Goal: Task Accomplishment & Management: Use online tool/utility

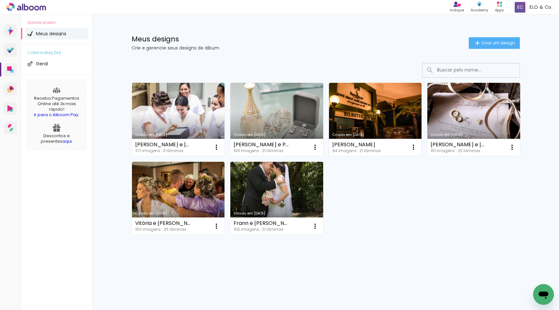
drag, startPoint x: 201, startPoint y: 276, endPoint x: 203, endPoint y: 273, distance: 4.1
click at [201, 276] on div "Criado em 23/11/23 Thelma e Igor 271 imagens ∙ 0 lâminas Abrir Fazer uma cópia …" at bounding box center [326, 176] width 421 height 238
click at [503, 41] on span "Criar um design" at bounding box center [498, 43] width 34 height 4
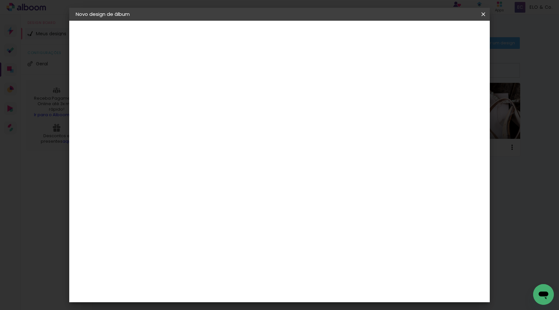
click at [182, 85] on input at bounding box center [182, 87] width 0 height 10
type input "A"
type input "ÁLBUM [PERSON_NAME] E [PERSON_NAME]"
type paper-input "ÁLBUM [PERSON_NAME] E [PERSON_NAME]"
click at [0, 0] on slot "Avançar" at bounding box center [0, 0] width 0 height 0
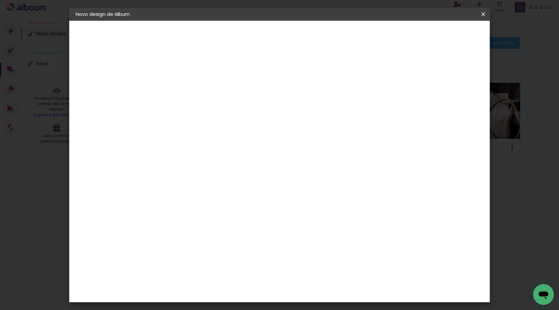
click at [210, 122] on input at bounding box center [197, 123] width 65 height 8
type input "selpa"
type paper-input "selpa"
click at [210, 150] on paper-item "SELPABRASIL" at bounding box center [191, 146] width 57 height 14
click at [0, 0] on slot "Tamanho Livre" at bounding box center [0, 0] width 0 height 0
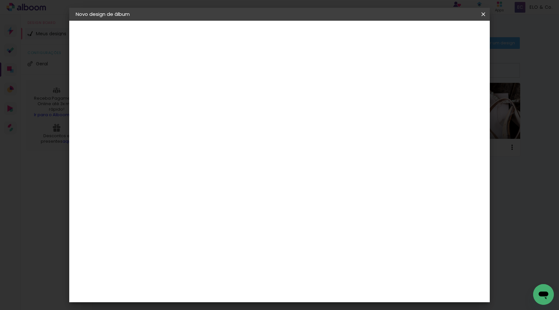
click at [285, 100] on paper-item "Tamanho Livre" at bounding box center [257, 98] width 58 height 14
click at [285, 99] on paper-item "Tamanho Livre" at bounding box center [257, 98] width 58 height 14
click at [0, 0] on slot "Tamanho Livre" at bounding box center [0, 0] width 0 height 0
click at [285, 98] on paper-item "Tamanho Livre" at bounding box center [257, 98] width 58 height 14
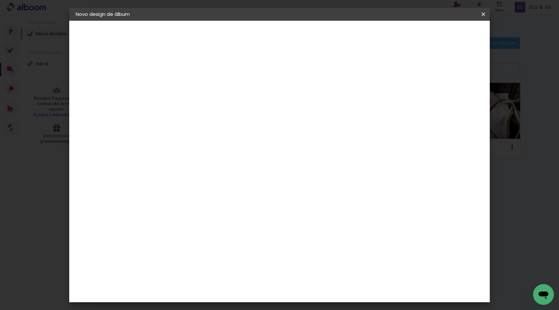
click at [205, 141] on paper-item "SELPABRASIL" at bounding box center [191, 146] width 57 height 14
click at [202, 145] on div "SELPABRASIL" at bounding box center [192, 146] width 31 height 5
click at [231, 76] on div "Fornecedor Escolha um fornecedor ou avance com o tamanho livre. Voltar Avançar" at bounding box center [224, 48] width 142 height 55
click at [0, 0] on slot "Tamanho Livre" at bounding box center [0, 0] width 0 height 0
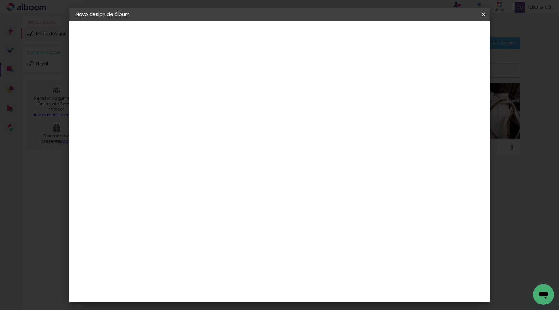
click at [282, 134] on div "Sugerir uma encadernadora" at bounding box center [262, 135] width 40 height 10
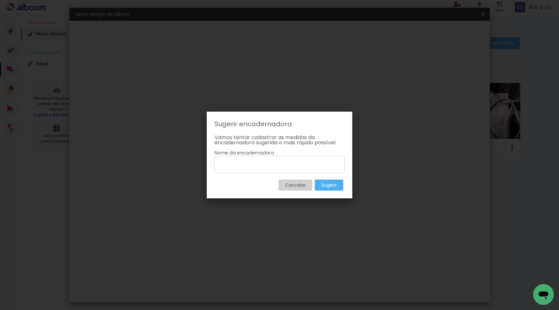
click at [287, 180] on paper-button "Cancelar" at bounding box center [296, 185] width 34 height 11
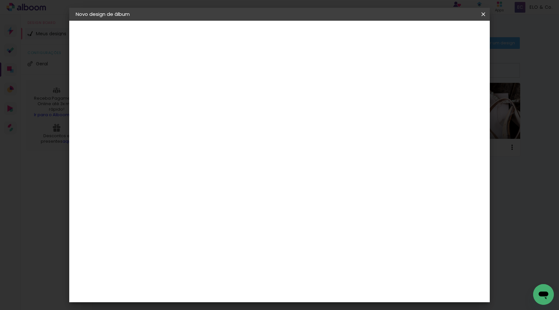
click at [0, 0] on slot "Tamanho Livre" at bounding box center [0, 0] width 0 height 0
click at [0, 0] on slot "Avançar" at bounding box center [0, 0] width 0 height 0
click at [411, 72] on div at bounding box center [408, 75] width 6 height 6
type paper-checkbox "on"
click at [443, 35] on span "Iniciar design" at bounding box center [427, 34] width 29 height 5
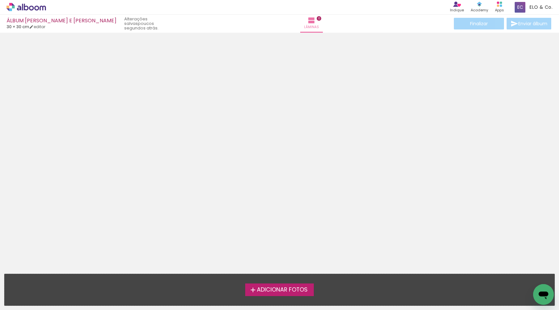
click at [279, 288] on span "Adicionar Fotos" at bounding box center [282, 290] width 51 height 6
click at [0, 0] on input "file" at bounding box center [0, 0] width 0 height 0
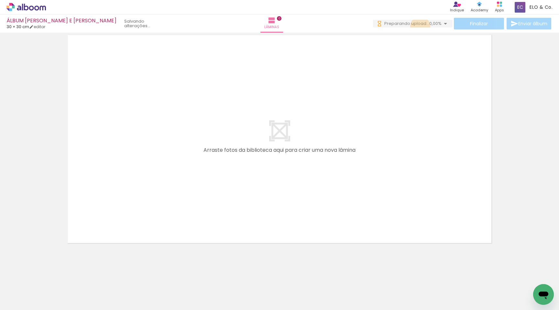
click at [418, 27] on paper-button "0 Preparando upload... 0,00%" at bounding box center [413, 24] width 80 height 8
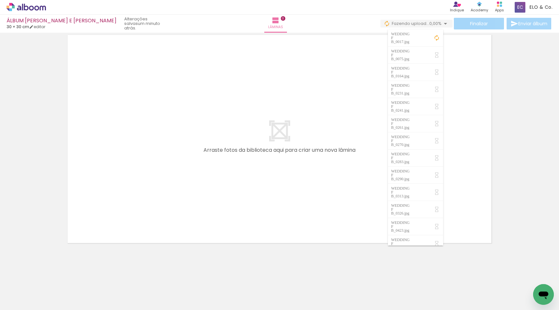
click at [437, 23] on span "0,00%" at bounding box center [435, 23] width 12 height 6
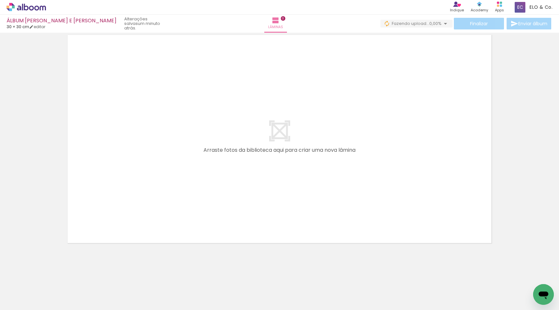
click at [445, 24] on iron-icon at bounding box center [446, 24] width 8 height 8
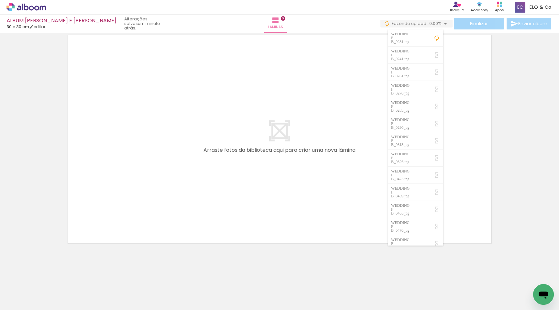
click at [439, 35] on iron-icon at bounding box center [437, 38] width 6 height 6
click at [468, 64] on quentale-layouter at bounding box center [280, 139] width 432 height 216
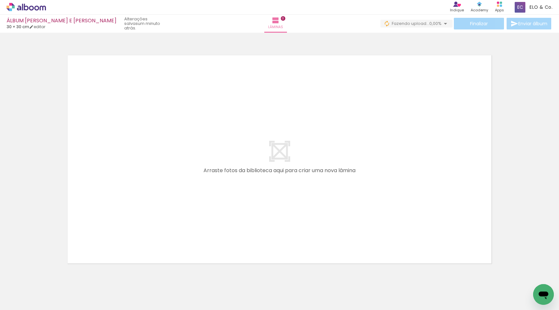
click at [86, 290] on div at bounding box center [100, 288] width 29 height 19
click at [106, 289] on div at bounding box center [101, 288] width 32 height 21
drag, startPoint x: 80, startPoint y: 292, endPoint x: 61, endPoint y: 294, distance: 18.5
click at [61, 294] on div at bounding box center [65, 288] width 32 height 21
click at [104, 292] on div at bounding box center [101, 288] width 32 height 21
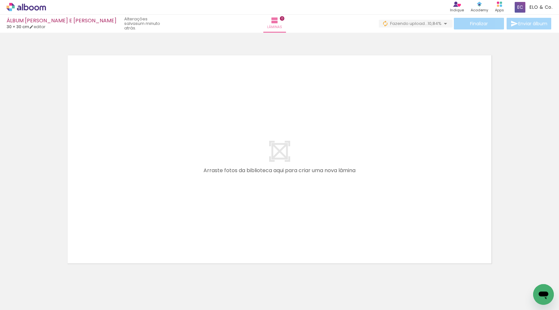
click at [86, 291] on div at bounding box center [100, 288] width 29 height 19
click at [89, 290] on div at bounding box center [101, 288] width 32 height 21
click at [86, 290] on div at bounding box center [100, 288] width 29 height 19
click at [95, 289] on div at bounding box center [101, 288] width 32 height 21
drag, startPoint x: 68, startPoint y: 291, endPoint x: 168, endPoint y: 182, distance: 147.2
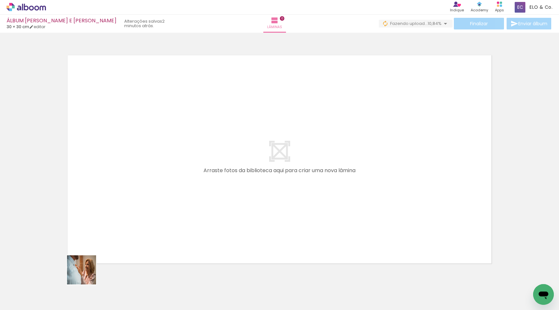
click at [170, 187] on quentale-workspace at bounding box center [279, 155] width 559 height 310
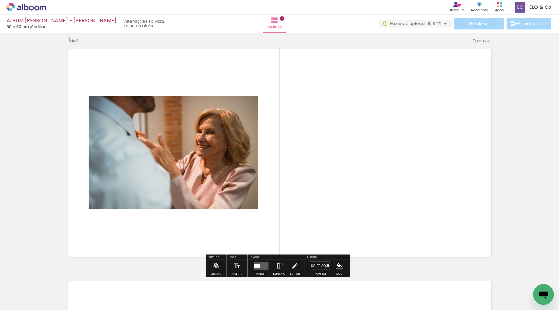
scroll to position [8, 0]
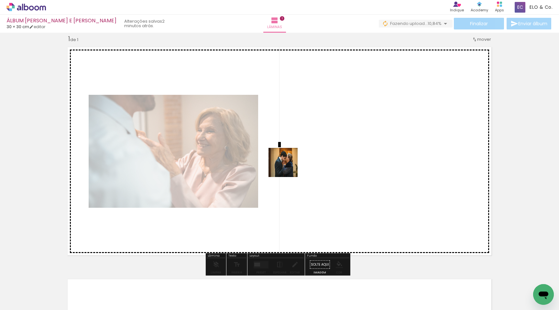
drag, startPoint x: 105, startPoint y: 290, endPoint x: 295, endPoint y: 164, distance: 228.2
click at [295, 164] on quentale-workspace at bounding box center [279, 155] width 559 height 310
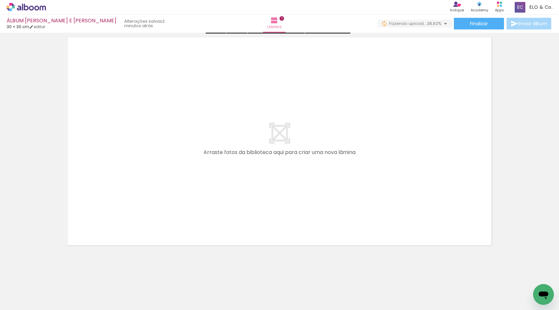
scroll to position [250, 0]
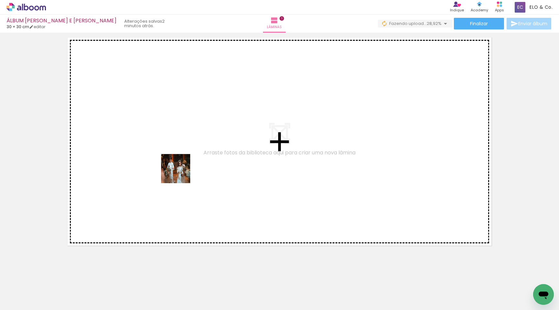
drag, startPoint x: 137, startPoint y: 289, endPoint x: 180, endPoint y: 171, distance: 125.9
click at [180, 171] on quentale-workspace at bounding box center [279, 155] width 559 height 310
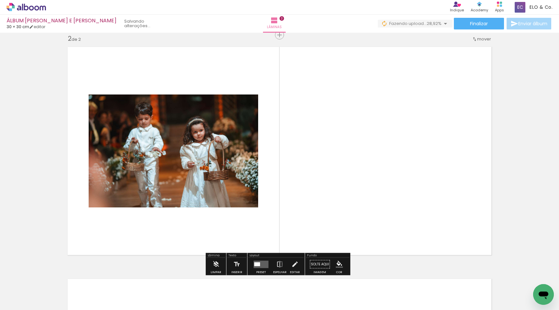
scroll to position [240, 0]
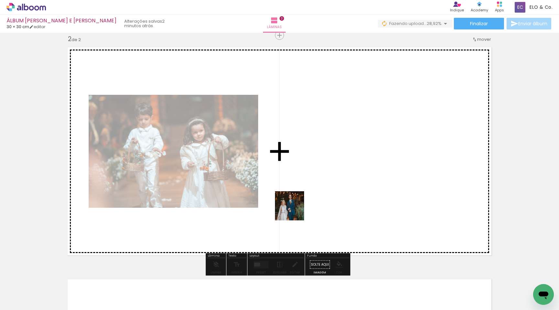
drag, startPoint x: 180, startPoint y: 292, endPoint x: 317, endPoint y: 189, distance: 171.0
click at [317, 189] on quentale-workspace at bounding box center [279, 155] width 559 height 310
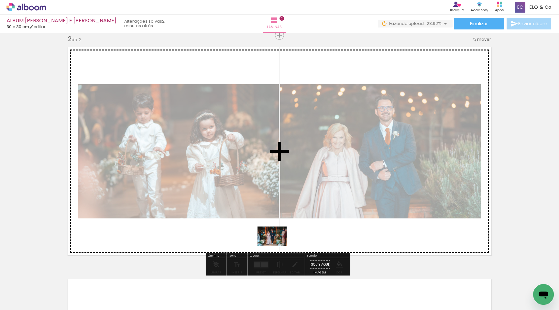
drag, startPoint x: 222, startPoint y: 286, endPoint x: 277, endPoint y: 246, distance: 68.2
click at [277, 246] on quentale-workspace at bounding box center [279, 155] width 559 height 310
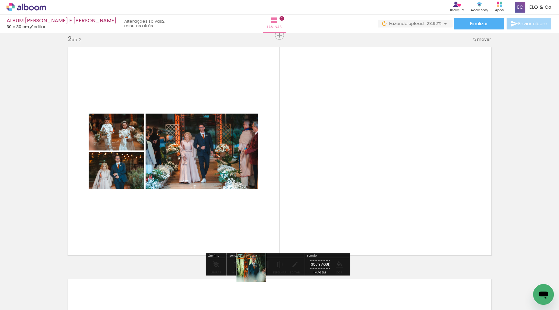
drag, startPoint x: 243, startPoint y: 293, endPoint x: 291, endPoint y: 198, distance: 106.6
click at [291, 198] on quentale-workspace at bounding box center [279, 155] width 559 height 310
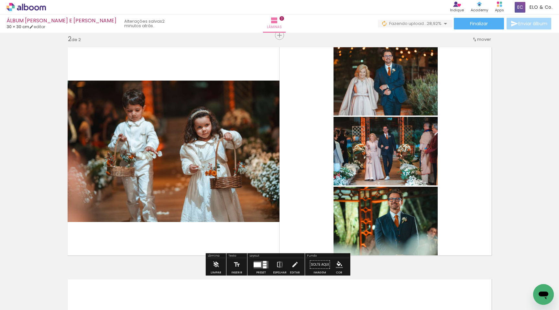
click at [264, 263] on div at bounding box center [265, 264] width 4 height 2
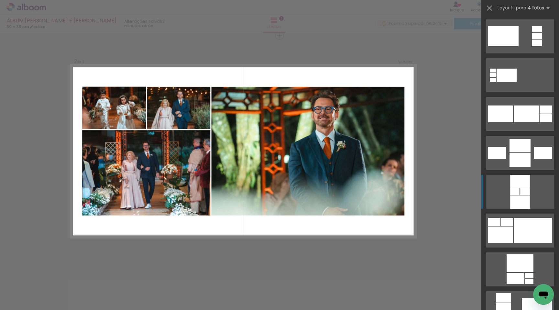
scroll to position [2412, 0]
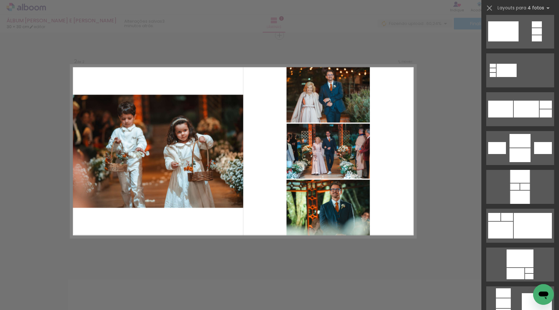
click at [336, 200] on quentale-photo at bounding box center [328, 209] width 83 height 58
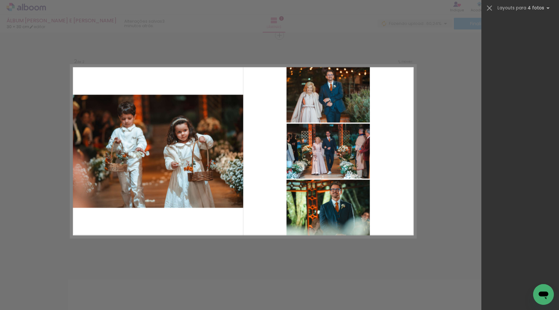
scroll to position [0, 0]
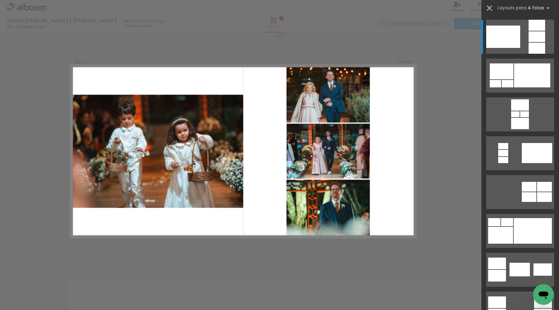
click at [490, 8] on iron-icon at bounding box center [489, 8] width 9 height 9
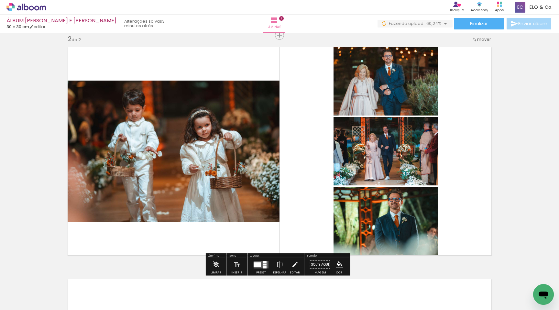
click at [403, 234] on quentale-photo at bounding box center [386, 223] width 104 height 72
click at [280, 223] on div at bounding box center [172, 151] width 216 height 144
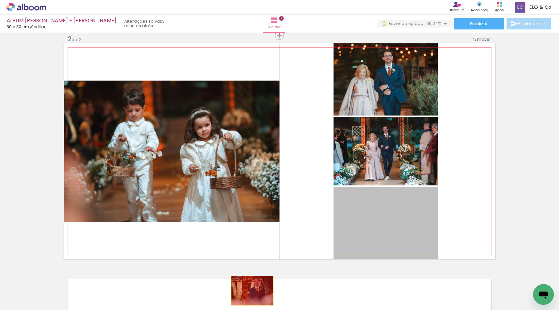
drag, startPoint x: 402, startPoint y: 234, endPoint x: 250, endPoint y: 291, distance: 162.8
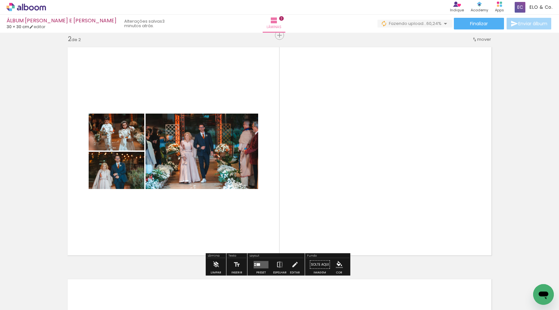
click at [259, 267] on quentale-layouter at bounding box center [261, 264] width 15 height 7
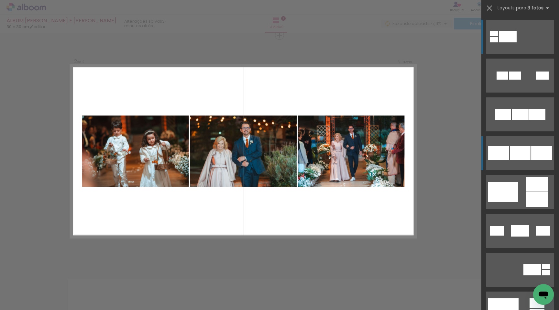
click at [528, 93] on quentale-layouter at bounding box center [520, 76] width 68 height 34
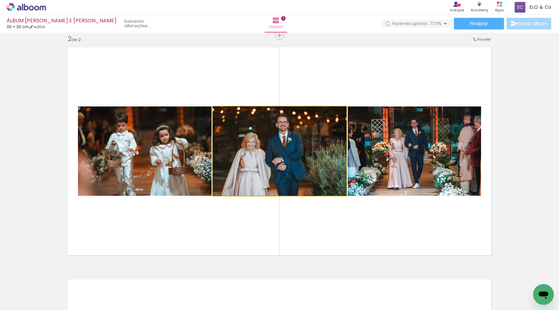
click at [300, 152] on quentale-photo at bounding box center [280, 150] width 134 height 89
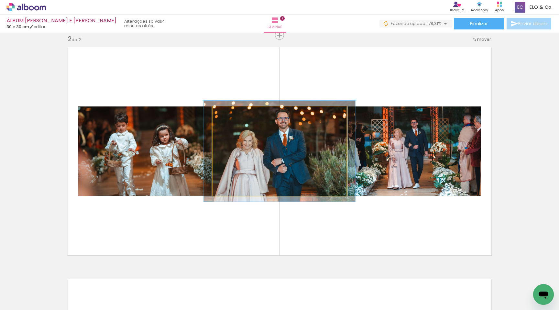
type paper-slider "113"
click at [231, 115] on div at bounding box center [231, 113] width 10 height 10
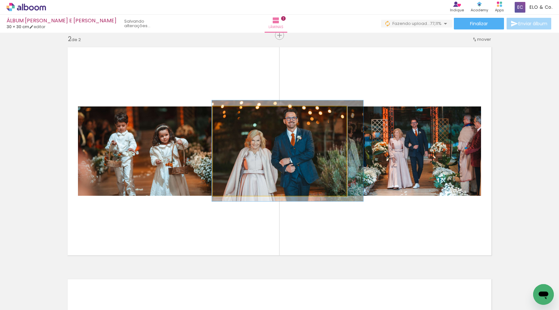
drag, startPoint x: 304, startPoint y: 141, endPoint x: 310, endPoint y: 140, distance: 6.2
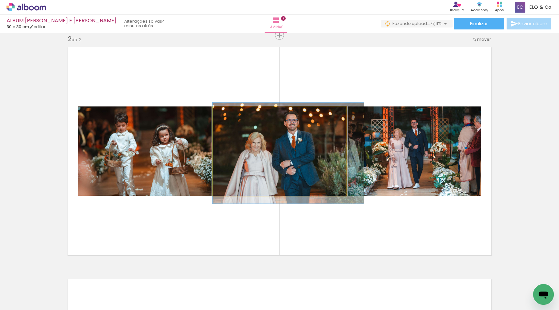
drag, startPoint x: 305, startPoint y: 141, endPoint x: 312, endPoint y: 143, distance: 7.2
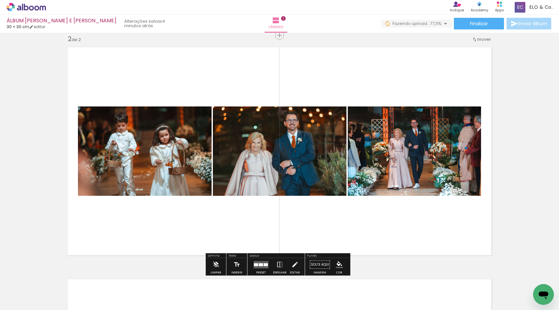
click at [372, 66] on quentale-layouter at bounding box center [280, 151] width 432 height 216
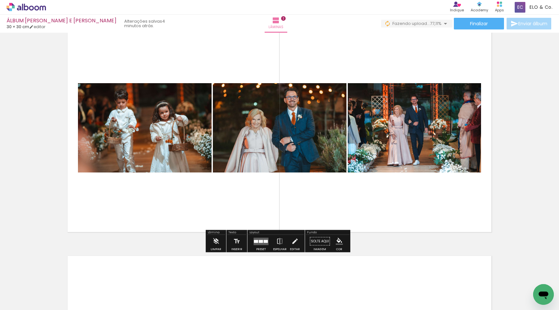
scroll to position [264, 0]
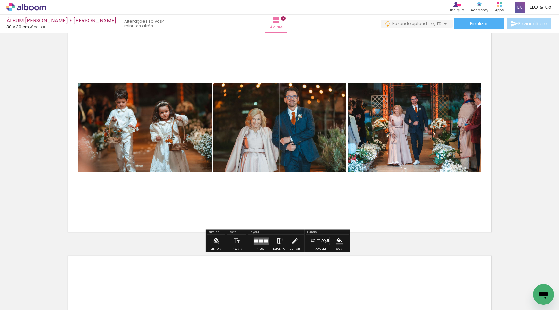
click at [265, 243] on quentale-layouter at bounding box center [261, 240] width 15 height 7
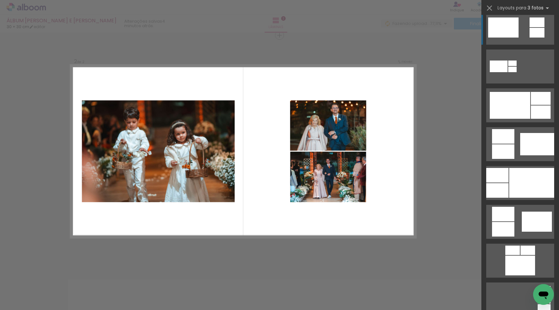
scroll to position [362, 0]
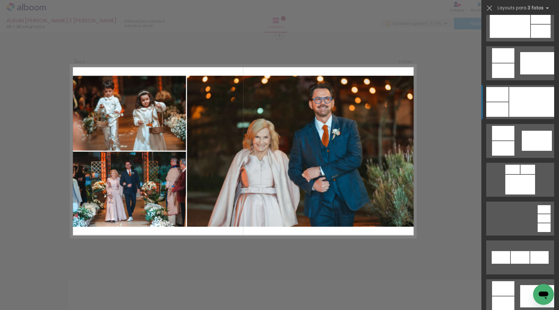
click at [514, 101] on div at bounding box center [531, 102] width 45 height 30
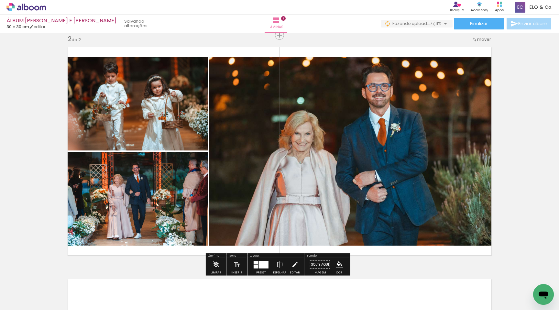
click at [260, 260] on div at bounding box center [260, 264] width 17 height 13
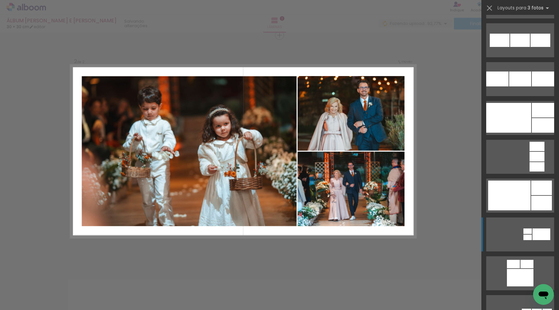
scroll to position [892, 0]
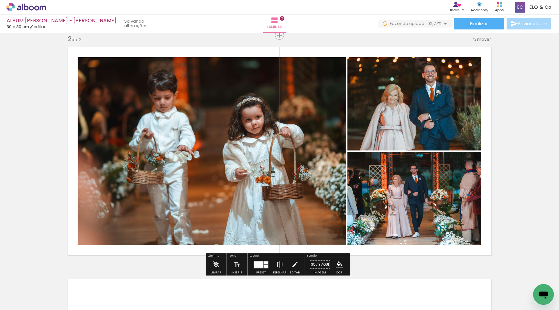
click at [277, 264] on iron-icon at bounding box center [279, 264] width 7 height 13
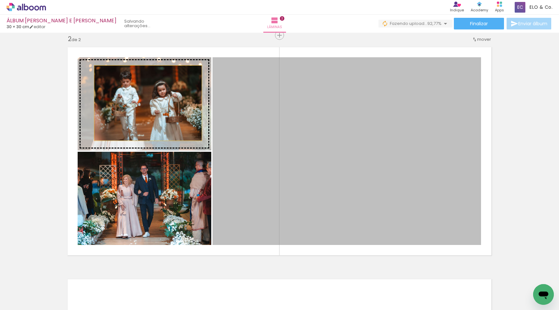
drag, startPoint x: 334, startPoint y: 142, endPoint x: 146, endPoint y: 103, distance: 192.7
click at [0, 0] on slot at bounding box center [0, 0] width 0 height 0
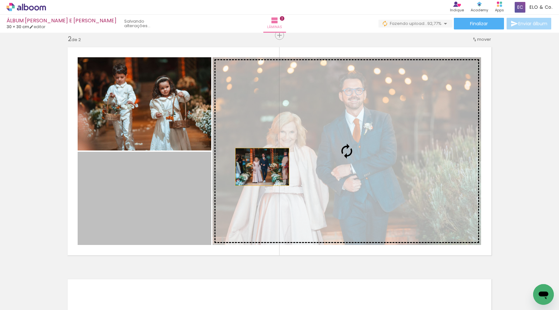
drag, startPoint x: 149, startPoint y: 186, endPoint x: 316, endPoint y: 160, distance: 169.9
click at [0, 0] on slot at bounding box center [0, 0] width 0 height 0
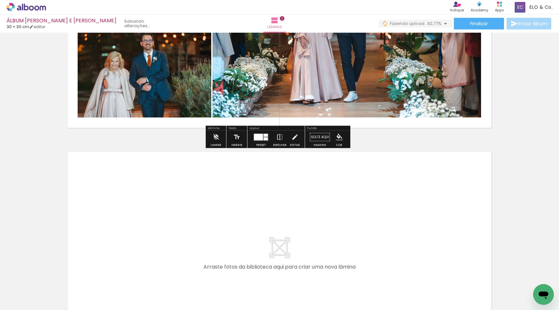
scroll to position [484, 0]
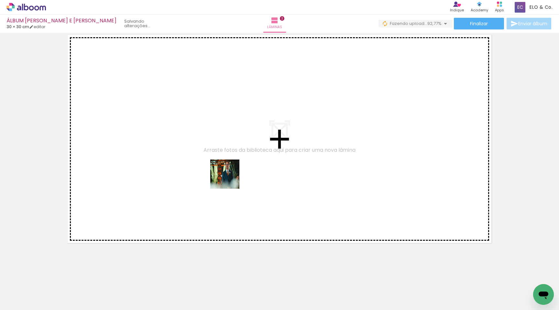
drag, startPoint x: 255, startPoint y: 290, endPoint x: 229, endPoint y: 172, distance: 121.1
click at [229, 172] on quentale-workspace at bounding box center [279, 155] width 559 height 310
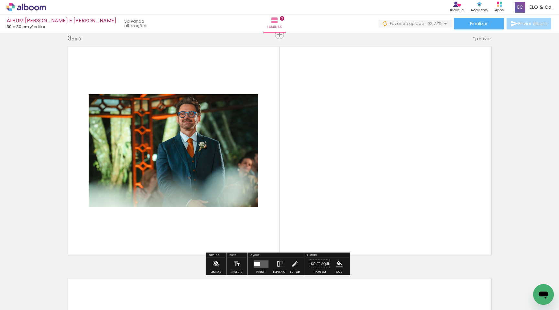
scroll to position [472, 0]
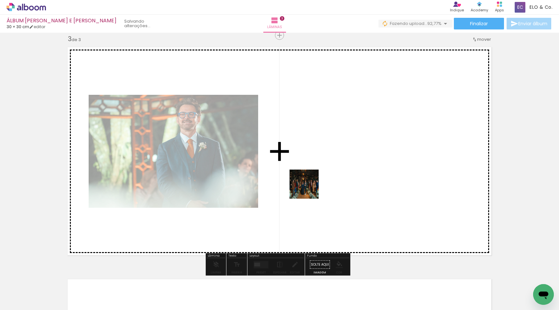
drag, startPoint x: 286, startPoint y: 291, endPoint x: 309, endPoint y: 189, distance: 104.4
click at [309, 189] on quentale-workspace at bounding box center [279, 155] width 559 height 310
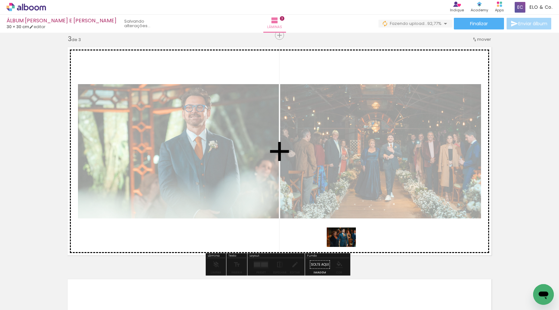
drag, startPoint x: 320, startPoint y: 290, endPoint x: 360, endPoint y: 262, distance: 48.8
click at [347, 245] on quentale-workspace at bounding box center [279, 155] width 559 height 310
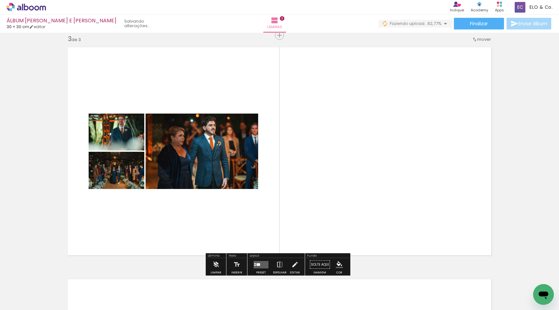
drag, startPoint x: 363, startPoint y: 288, endPoint x: 339, endPoint y: 196, distance: 94.9
click at [339, 196] on quentale-workspace at bounding box center [279, 155] width 559 height 310
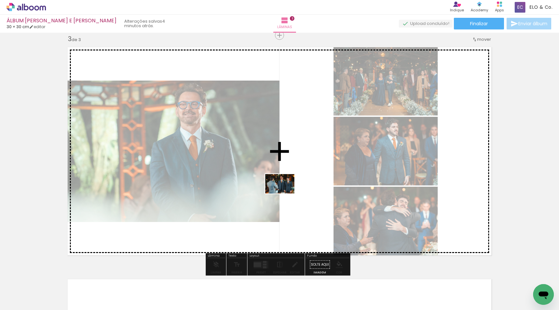
drag, startPoint x: 399, startPoint y: 295, endPoint x: 285, endPoint y: 193, distance: 153.3
click at [285, 193] on quentale-workspace at bounding box center [279, 155] width 559 height 310
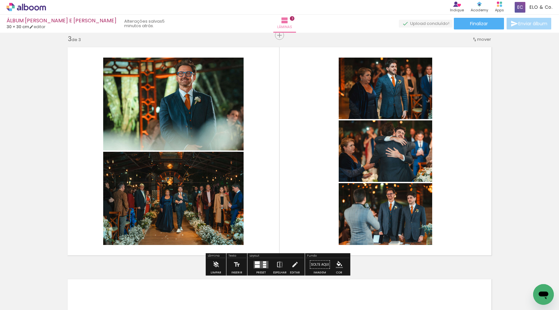
click at [263, 263] on div at bounding box center [264, 264] width 3 height 2
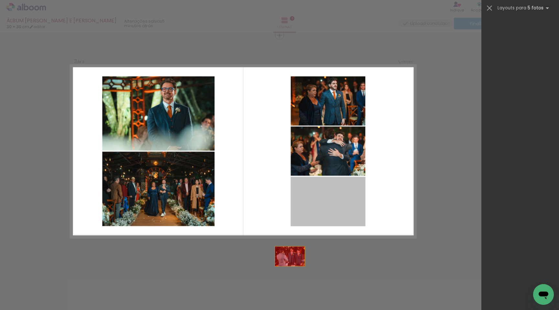
scroll to position [0, 0]
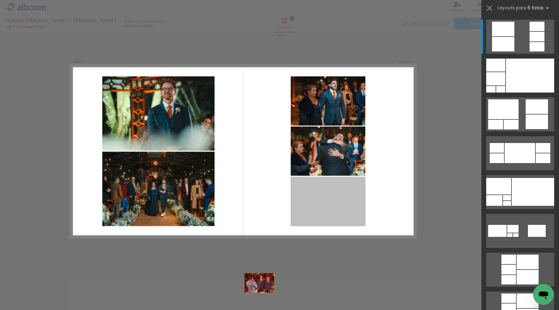
drag, startPoint x: 327, startPoint y: 207, endPoint x: 240, endPoint y: 303, distance: 129.8
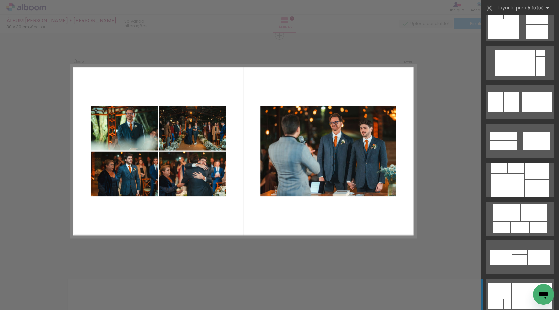
scroll to position [593, 0]
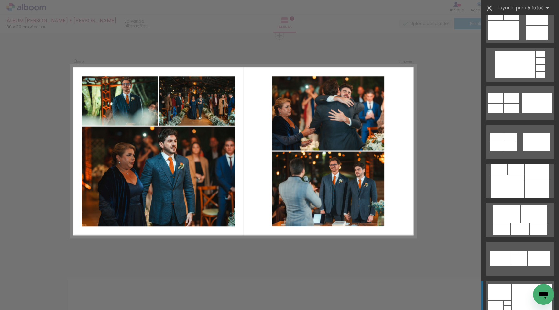
click at [490, 7] on iron-icon at bounding box center [489, 8] width 9 height 9
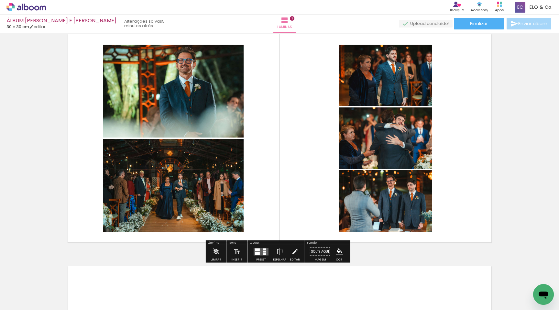
scroll to position [468, 0]
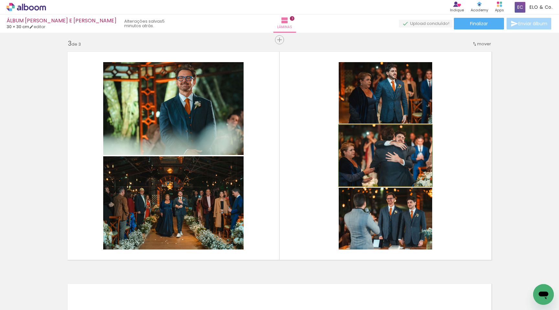
click at [406, 157] on quentale-photo at bounding box center [386, 155] width 94 height 61
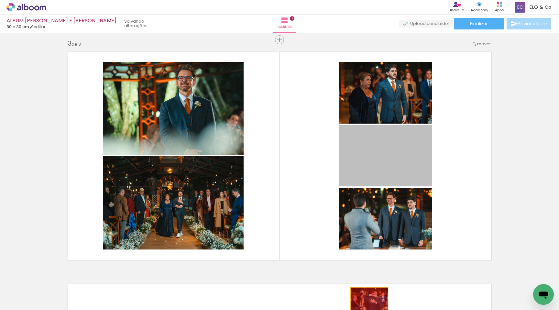
drag, startPoint x: 398, startPoint y: 154, endPoint x: 368, endPoint y: 298, distance: 146.5
click at [368, 298] on quentale-workspace at bounding box center [279, 155] width 559 height 310
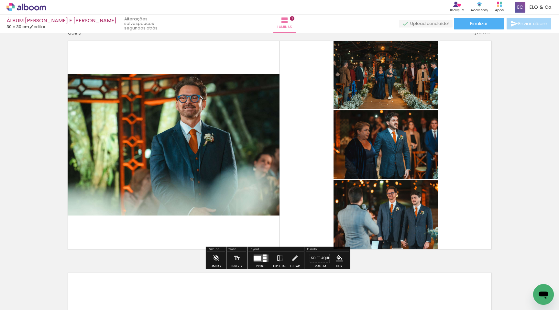
scroll to position [500, 0]
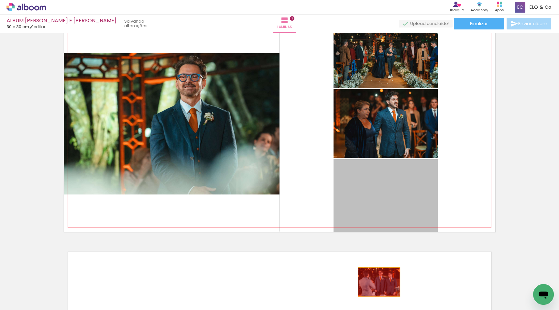
drag, startPoint x: 408, startPoint y: 187, endPoint x: 377, endPoint y: 282, distance: 100.1
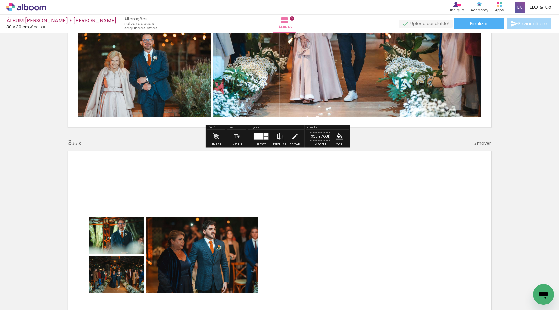
scroll to position [396, 0]
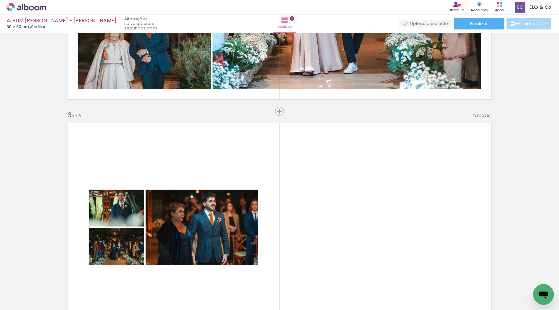
click at [308, 154] on quentale-layouter at bounding box center [280, 227] width 432 height 216
click at [324, 184] on quentale-layouter at bounding box center [280, 227] width 432 height 216
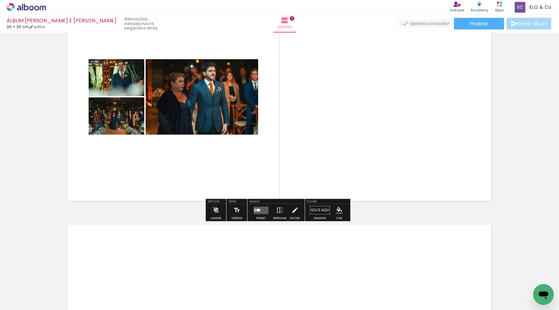
scroll to position [526, 0]
click at [260, 210] on quentale-layouter at bounding box center [261, 210] width 15 height 7
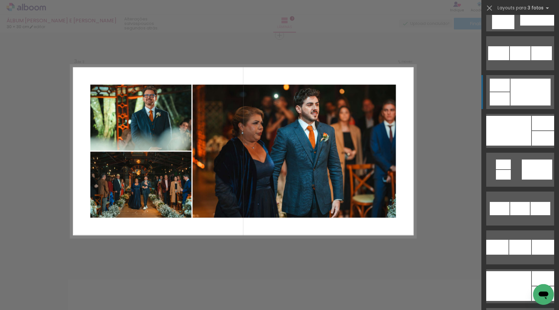
scroll to position [648, 0]
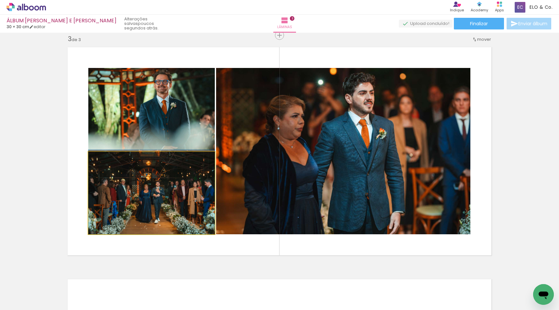
drag, startPoint x: 171, startPoint y: 204, endPoint x: 322, endPoint y: 170, distance: 154.8
click at [0, 0] on slot at bounding box center [0, 0] width 0 height 0
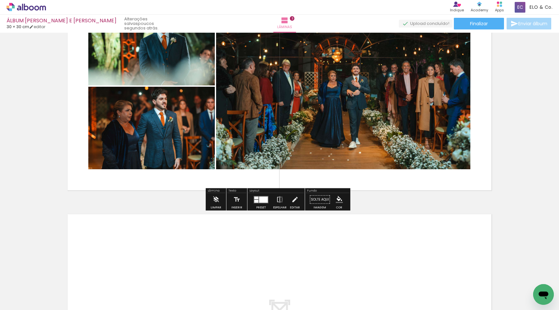
scroll to position [537, 0]
click at [277, 200] on iron-icon at bounding box center [279, 199] width 7 height 13
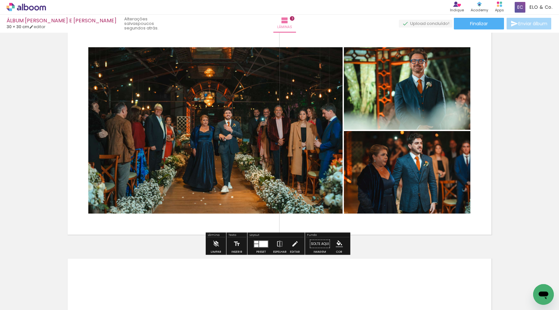
scroll to position [492, 0]
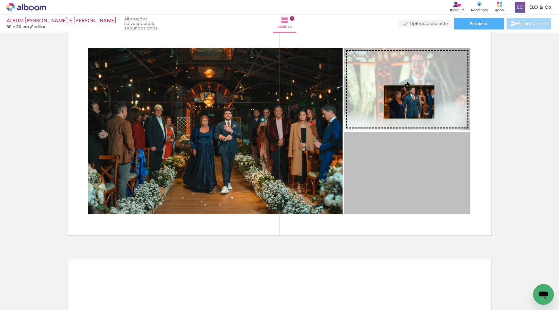
drag, startPoint x: 417, startPoint y: 178, endPoint x: 407, endPoint y: 102, distance: 76.7
click at [0, 0] on slot at bounding box center [0, 0] width 0 height 0
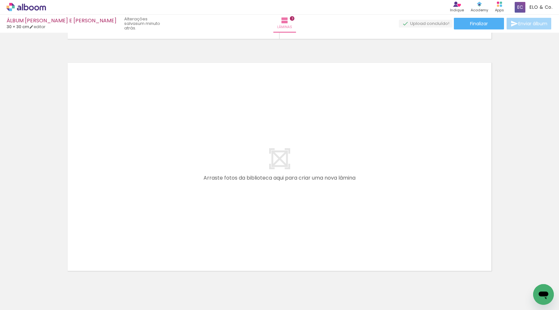
scroll to position [689, 0]
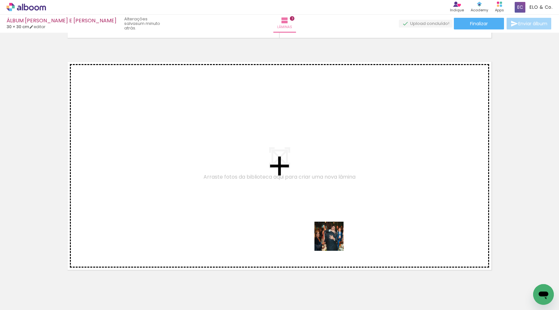
drag, startPoint x: 361, startPoint y: 288, endPoint x: 293, endPoint y: 195, distance: 115.1
click at [293, 195] on quentale-workspace at bounding box center [279, 155] width 559 height 310
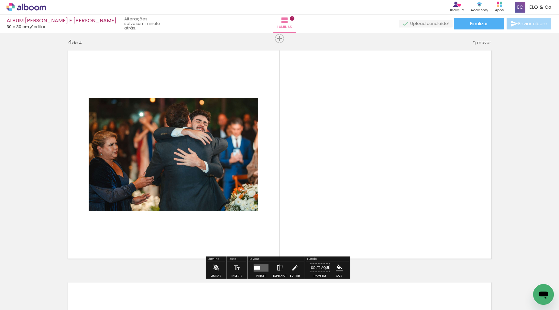
scroll to position [704, 0]
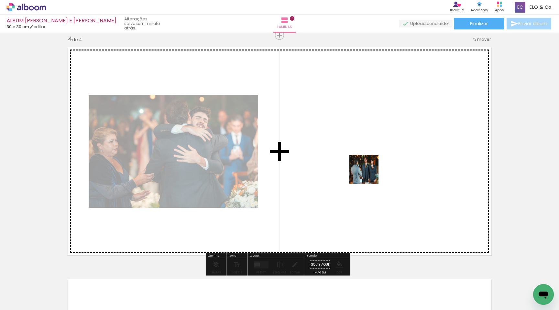
drag, startPoint x: 394, startPoint y: 285, endPoint x: 368, endPoint y: 163, distance: 124.4
click at [368, 163] on quentale-workspace at bounding box center [279, 155] width 559 height 310
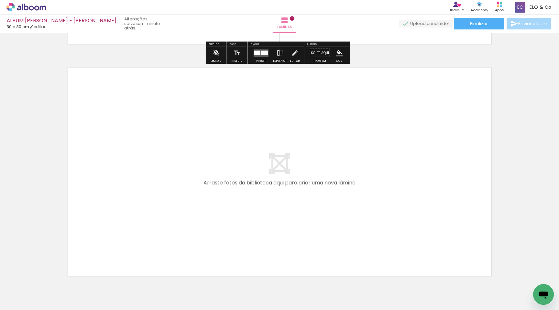
scroll to position [917, 0]
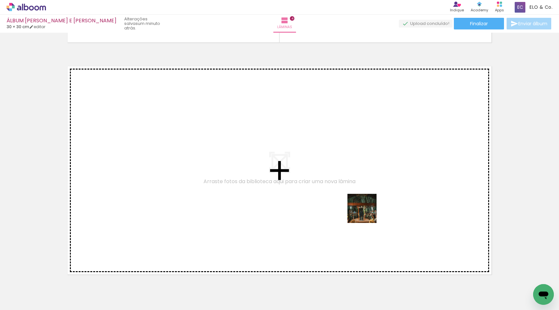
drag, startPoint x: 390, startPoint y: 238, endPoint x: 340, endPoint y: 189, distance: 69.8
click at [340, 189] on quentale-workspace at bounding box center [279, 155] width 559 height 310
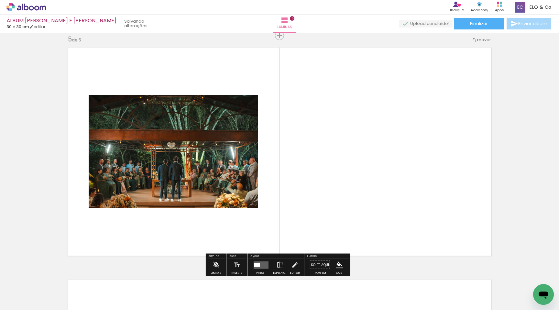
scroll to position [936, 0]
click at [255, 264] on div at bounding box center [257, 264] width 6 height 4
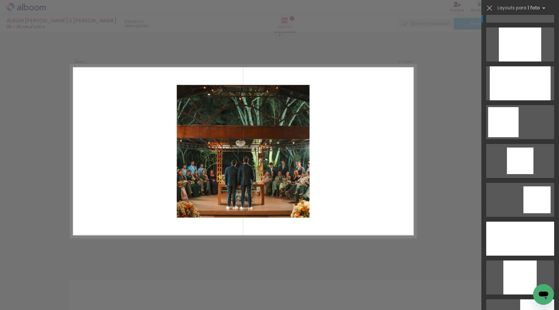
scroll to position [384, 0]
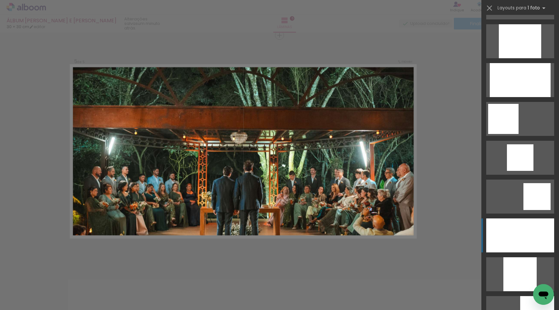
click at [519, 58] on div at bounding box center [520, 41] width 42 height 34
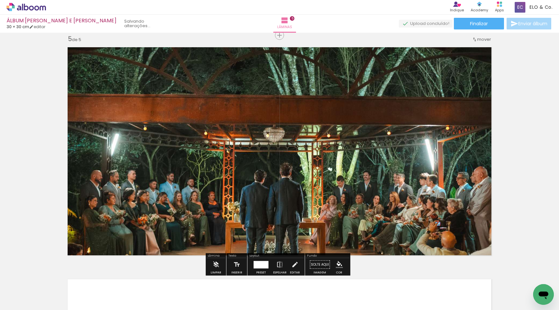
click at [346, 171] on quentale-photo at bounding box center [280, 151] width 432 height 216
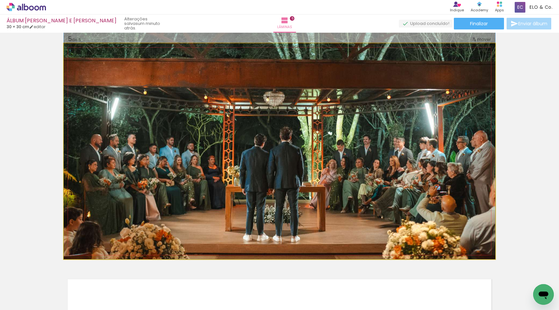
drag, startPoint x: 339, startPoint y: 177, endPoint x: 339, endPoint y: 140, distance: 36.9
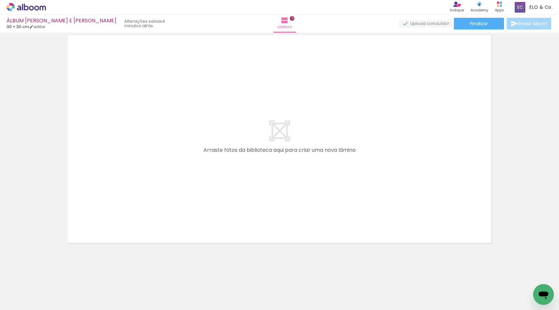
scroll to position [0, 114]
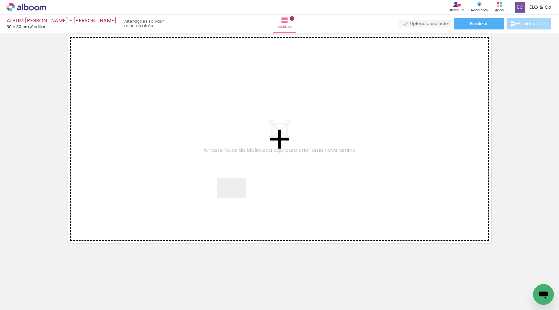
drag, startPoint x: 355, startPoint y: 293, endPoint x: 237, endPoint y: 198, distance: 152.1
click at [237, 198] on quentale-workspace at bounding box center [279, 155] width 559 height 310
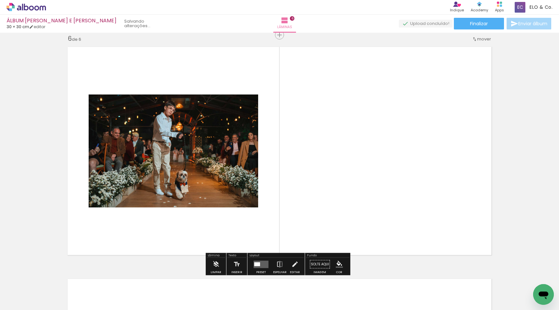
scroll to position [1168, 0]
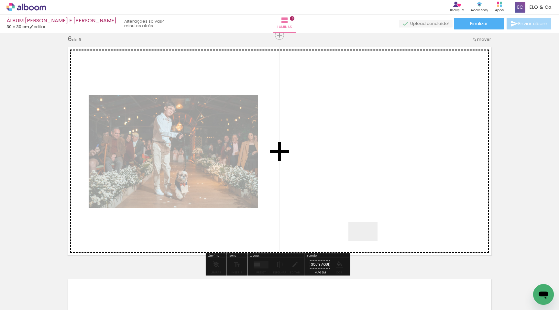
drag, startPoint x: 390, startPoint y: 294, endPoint x: 354, endPoint y: 205, distance: 95.6
click at [354, 205] on quentale-workspace at bounding box center [279, 155] width 559 height 310
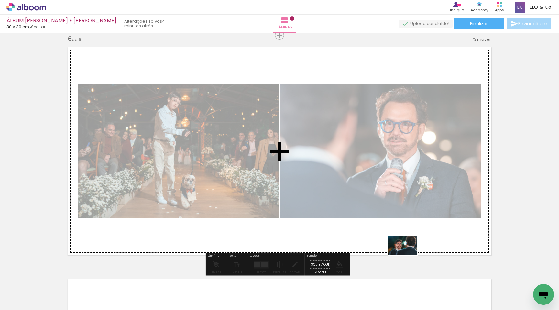
drag, startPoint x: 425, startPoint y: 294, endPoint x: 408, endPoint y: 255, distance: 42.6
click at [408, 255] on quentale-workspace at bounding box center [279, 155] width 559 height 310
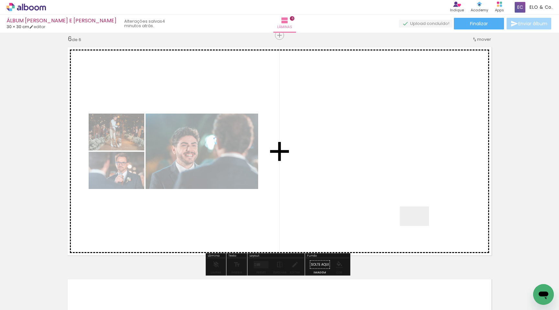
drag, startPoint x: 462, startPoint y: 294, endPoint x: 418, endPoint y: 218, distance: 88.0
click at [418, 218] on quentale-workspace at bounding box center [279, 155] width 559 height 310
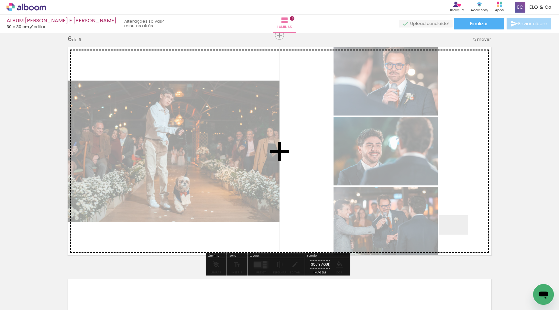
drag, startPoint x: 499, startPoint y: 294, endPoint x: 458, endPoint y: 223, distance: 81.7
click at [458, 223] on quentale-workspace at bounding box center [279, 155] width 559 height 310
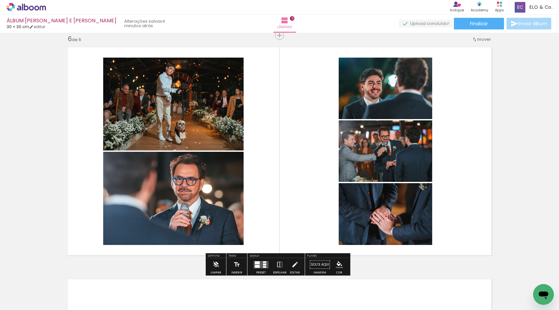
click at [263, 266] on div at bounding box center [264, 267] width 3 height 2
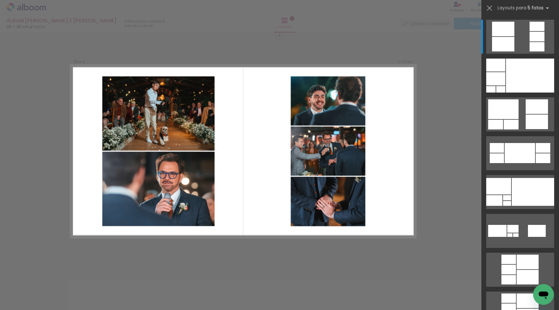
scroll to position [34, 0]
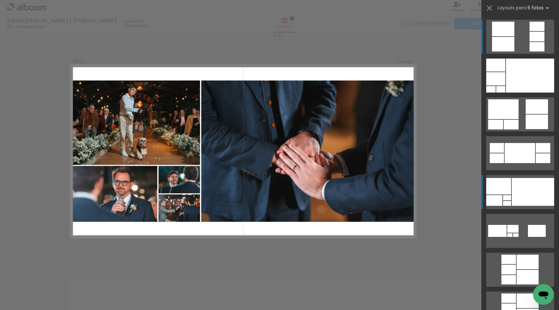
click at [518, 93] on div at bounding box center [530, 76] width 48 height 34
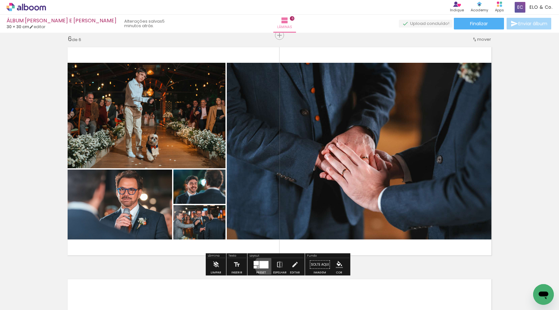
click at [264, 265] on div at bounding box center [263, 264] width 9 height 7
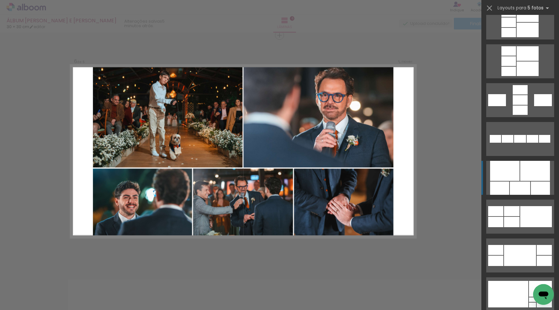
scroll to position [250, 0]
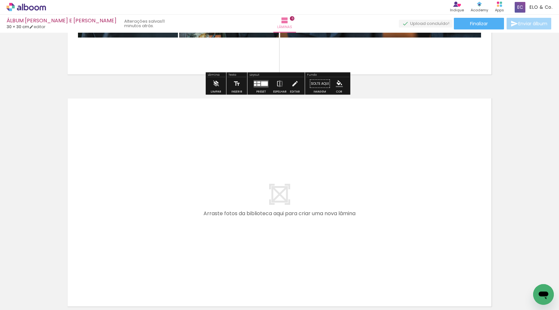
scroll to position [1349, 0]
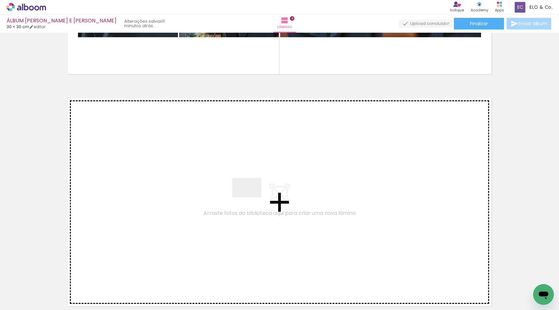
drag, startPoint x: 251, startPoint y: 292, endPoint x: 252, endPoint y: 197, distance: 95.5
click at [252, 197] on quentale-workspace at bounding box center [279, 155] width 559 height 310
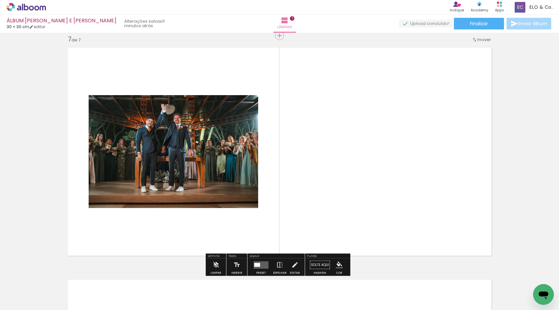
scroll to position [1400, 0]
click at [259, 265] on quentale-layouter at bounding box center [261, 264] width 15 height 7
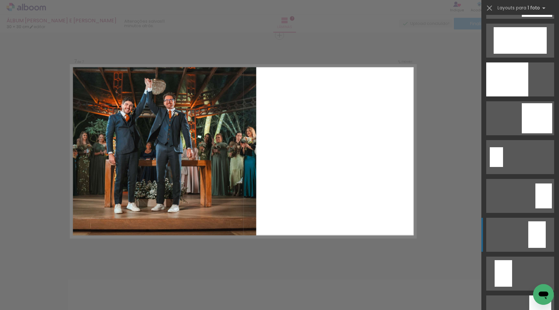
scroll to position [1084, 0]
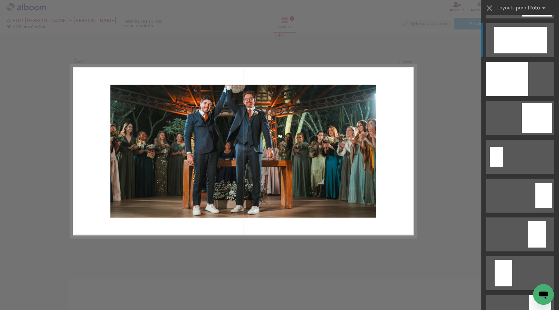
click at [522, 45] on div at bounding box center [520, 40] width 53 height 27
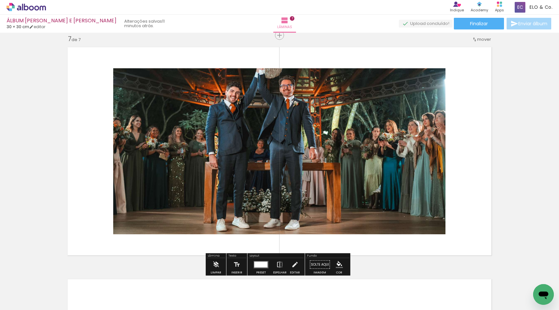
click at [348, 119] on quentale-photo at bounding box center [279, 151] width 332 height 166
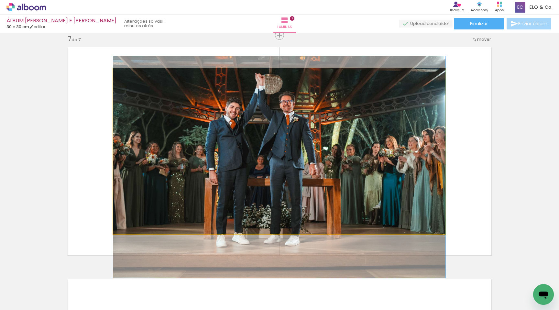
drag, startPoint x: 346, startPoint y: 117, endPoint x: 345, endPoint y: 133, distance: 15.9
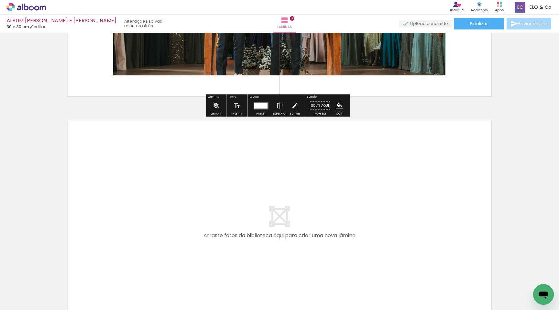
scroll to position [1562, 0]
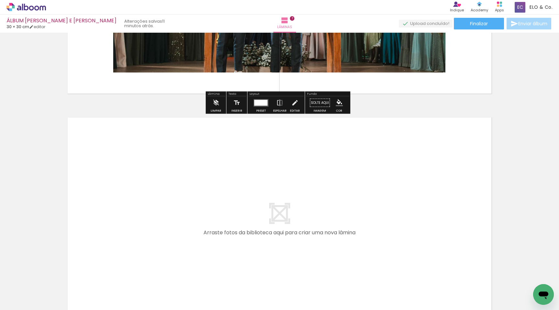
drag, startPoint x: 288, startPoint y: 291, endPoint x: 242, endPoint y: 226, distance: 78.9
click at [242, 226] on quentale-workspace at bounding box center [279, 155] width 559 height 310
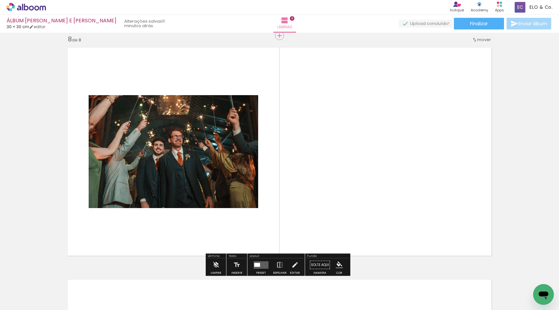
scroll to position [1632, 0]
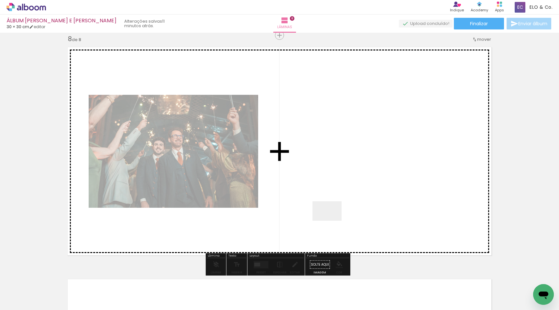
drag, startPoint x: 319, startPoint y: 283, endPoint x: 337, endPoint y: 195, distance: 89.3
click at [337, 195] on quentale-workspace at bounding box center [279, 155] width 559 height 310
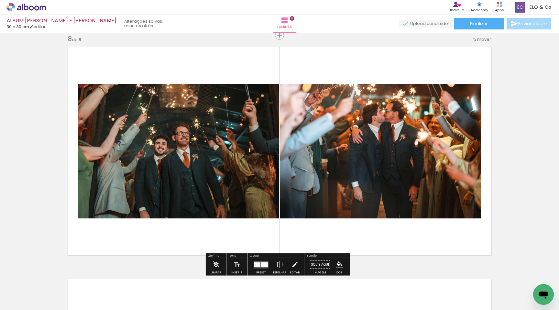
click at [257, 264] on div at bounding box center [257, 264] width 6 height 5
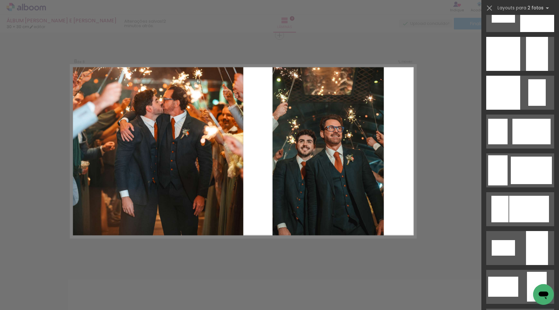
scroll to position [911, 0]
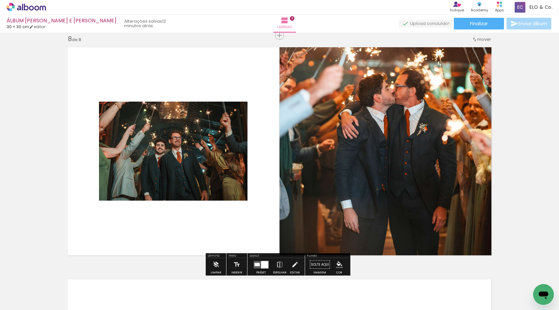
click at [187, 139] on quentale-photo at bounding box center [173, 151] width 149 height 99
click at [263, 266] on div at bounding box center [264, 264] width 7 height 7
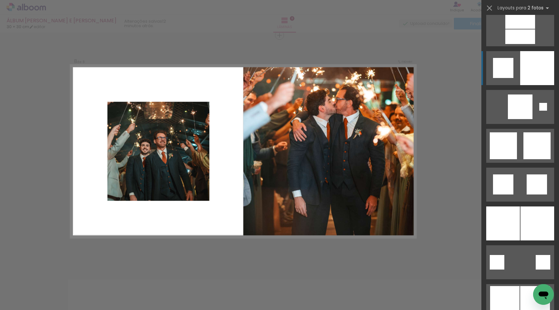
scroll to position [1603, 0]
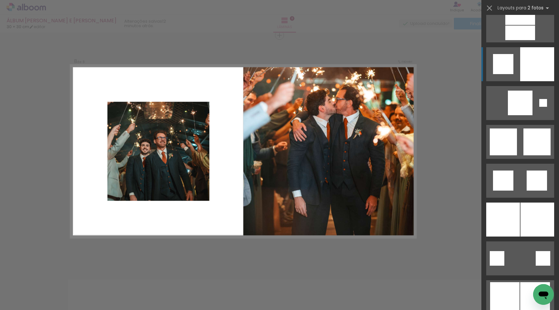
click at [529, 64] on div at bounding box center [537, 64] width 34 height 34
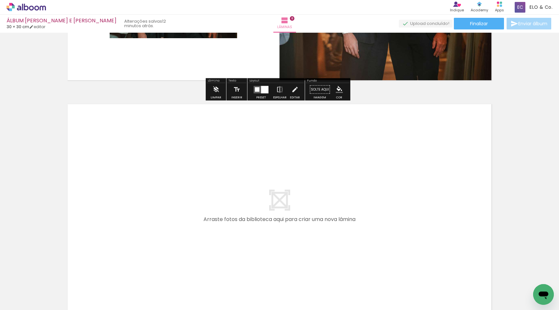
scroll to position [1840, 0]
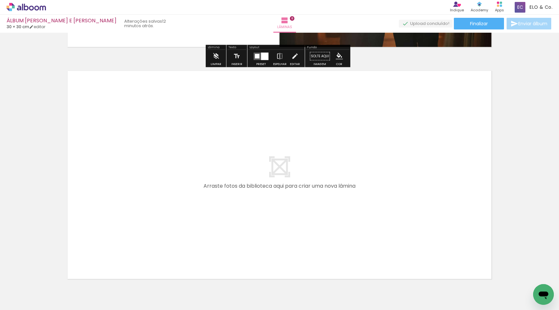
drag, startPoint x: 353, startPoint y: 287, endPoint x: 298, endPoint y: 221, distance: 86.2
click at [298, 221] on quentale-workspace at bounding box center [279, 155] width 559 height 310
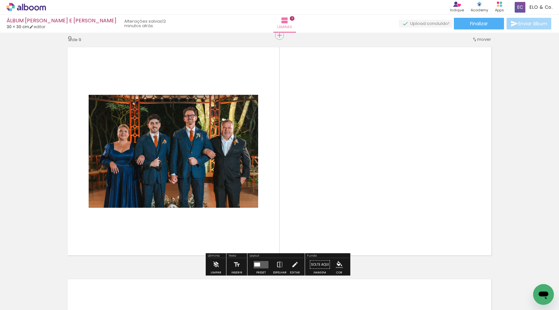
scroll to position [1864, 0]
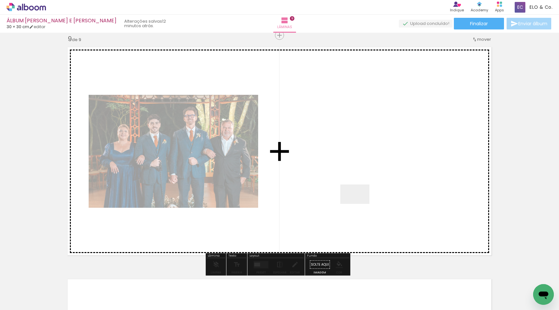
drag, startPoint x: 396, startPoint y: 288, endPoint x: 355, endPoint y: 184, distance: 112.3
click at [355, 184] on quentale-workspace at bounding box center [279, 155] width 559 height 310
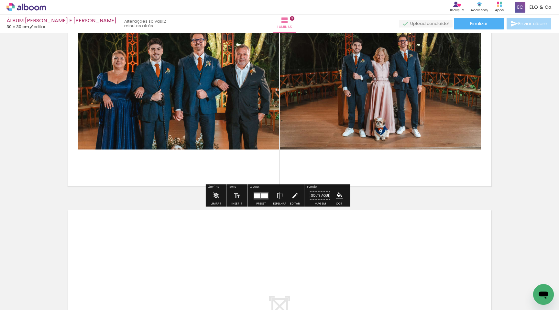
scroll to position [1934, 0]
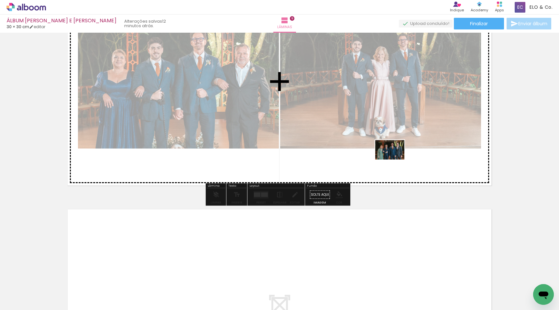
drag, startPoint x: 424, startPoint y: 288, endPoint x: 395, endPoint y: 160, distance: 131.3
click at [395, 160] on quentale-workspace at bounding box center [279, 155] width 559 height 310
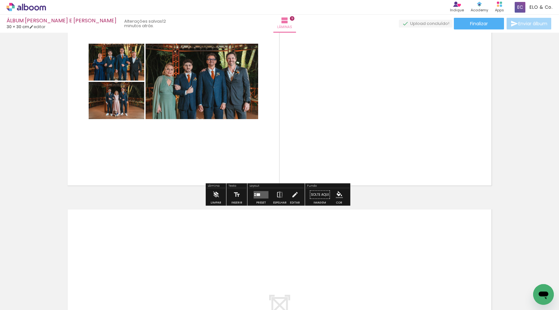
scroll to position [0, 618]
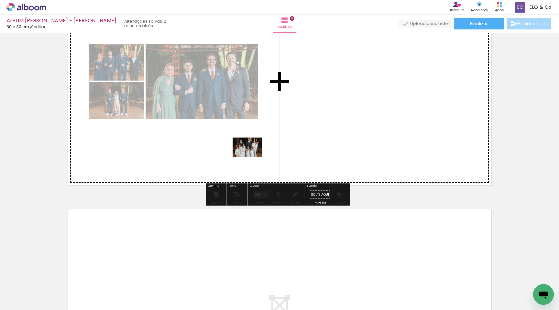
drag, startPoint x: 243, startPoint y: 289, endPoint x: 252, endPoint y: 157, distance: 132.3
click at [252, 157] on quentale-workspace at bounding box center [279, 155] width 559 height 310
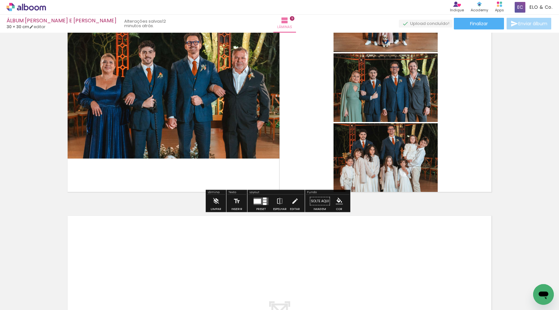
scroll to position [1905, 0]
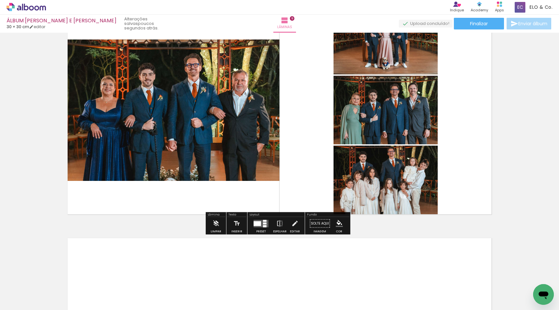
click at [259, 226] on quentale-layouter at bounding box center [261, 223] width 15 height 7
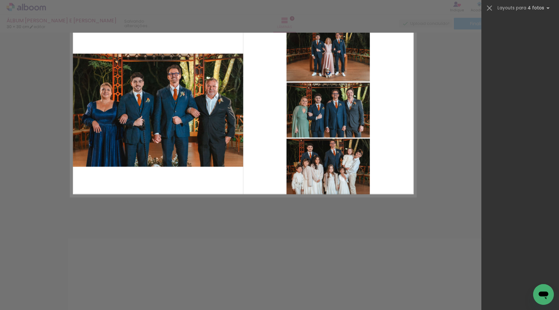
scroll to position [0, 0]
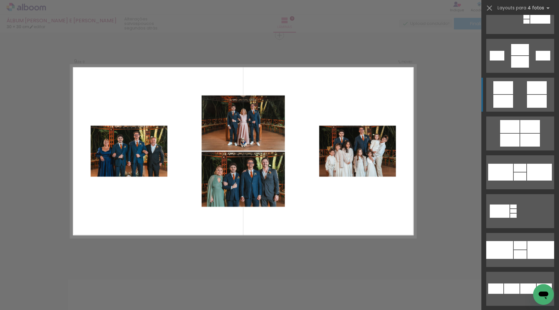
scroll to position [717, 0]
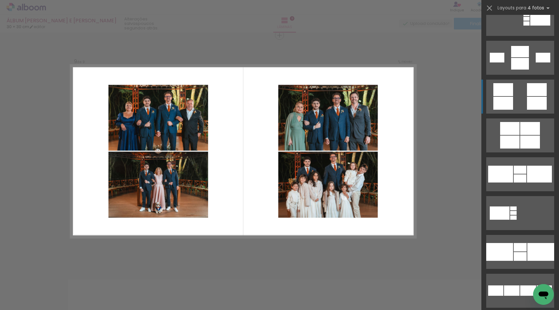
click at [511, 57] on div at bounding box center [520, 51] width 18 height 11
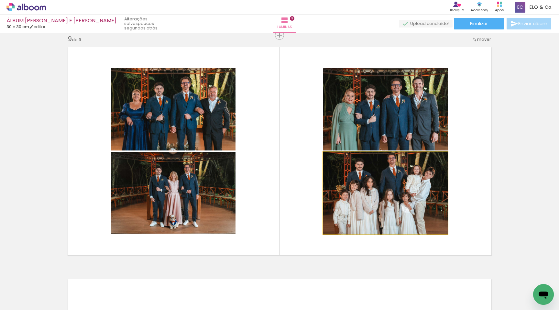
click at [373, 204] on quentale-photo at bounding box center [385, 193] width 125 height 83
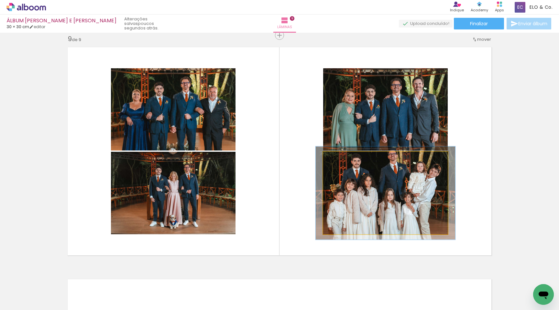
type paper-slider "112"
click at [338, 160] on div at bounding box center [341, 159] width 6 height 6
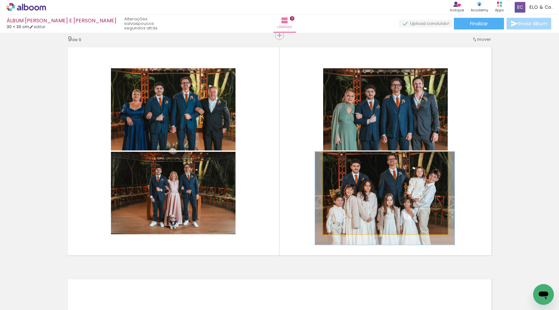
drag, startPoint x: 377, startPoint y: 192, endPoint x: 376, endPoint y: 206, distance: 13.9
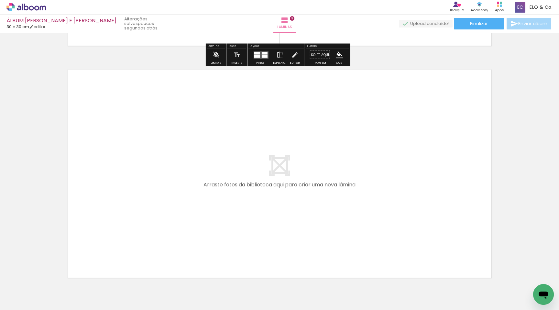
scroll to position [2108, 0]
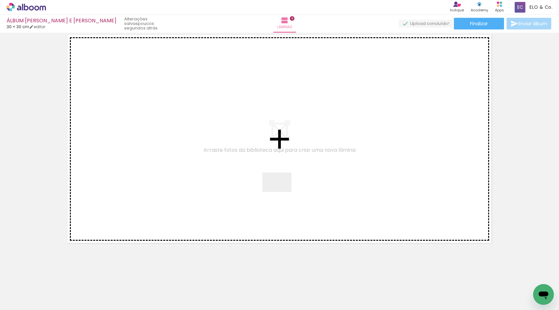
drag, startPoint x: 282, startPoint y: 288, endPoint x: 288, endPoint y: 148, distance: 140.5
click at [288, 148] on quentale-workspace at bounding box center [279, 155] width 559 height 310
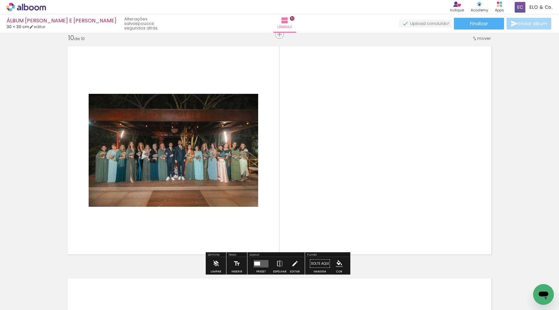
scroll to position [2096, 0]
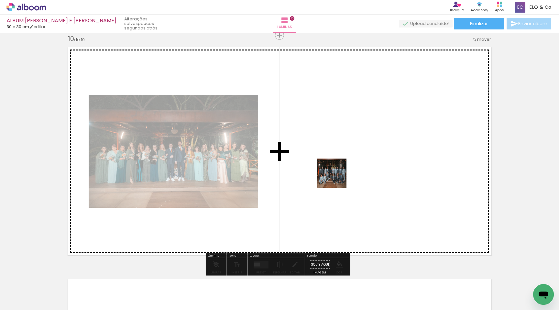
drag, startPoint x: 315, startPoint y: 288, endPoint x: 337, endPoint y: 178, distance: 112.2
click at [337, 178] on quentale-workspace at bounding box center [279, 155] width 559 height 310
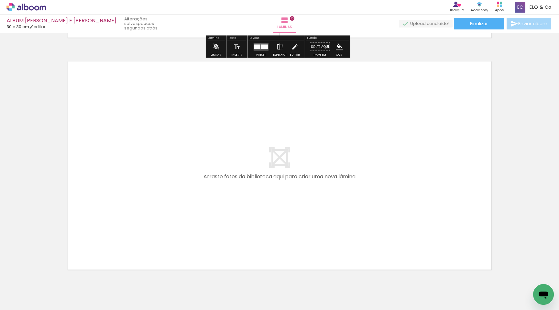
scroll to position [0, 765]
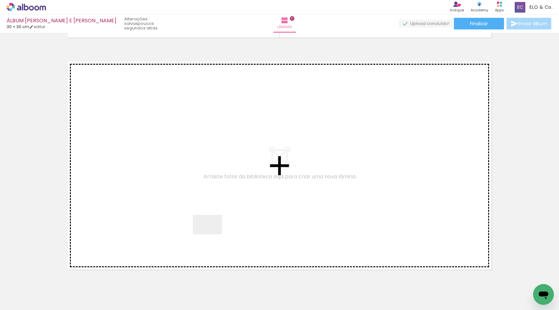
drag, startPoint x: 212, startPoint y: 286, endPoint x: 214, endPoint y: 180, distance: 106.1
click at [214, 180] on quentale-workspace at bounding box center [279, 155] width 559 height 310
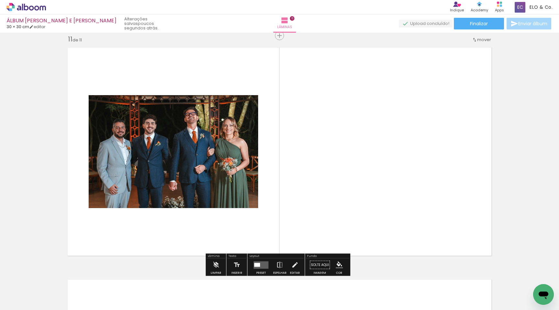
scroll to position [2328, 0]
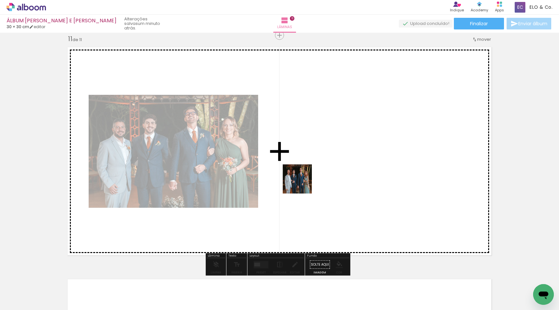
drag, startPoint x: 244, startPoint y: 290, endPoint x: 303, endPoint y: 184, distance: 121.3
click at [303, 184] on quentale-workspace at bounding box center [279, 155] width 559 height 310
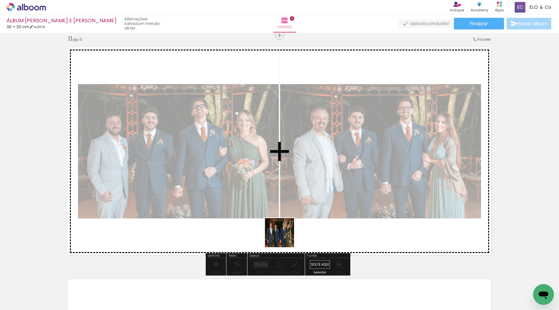
drag, startPoint x: 284, startPoint y: 288, endPoint x: 284, endPoint y: 237, distance: 50.8
click at [284, 237] on quentale-workspace at bounding box center [279, 155] width 559 height 310
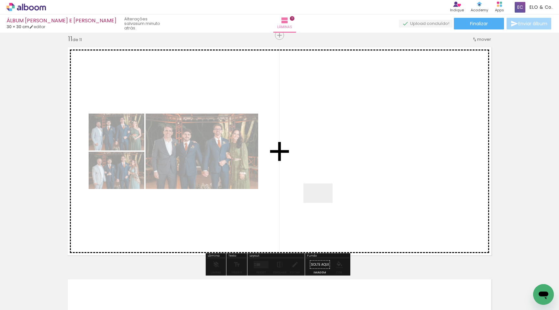
drag, startPoint x: 323, startPoint y: 291, endPoint x: 323, endPoint y: 203, distance: 88.3
click at [323, 203] on quentale-workspace at bounding box center [279, 155] width 559 height 310
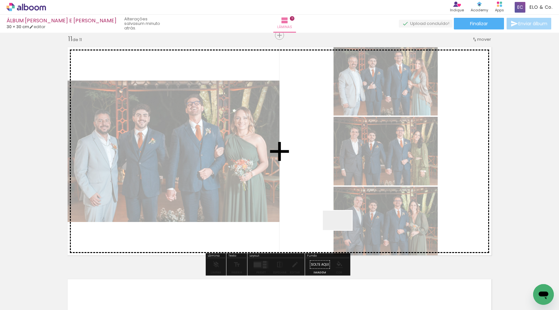
drag, startPoint x: 355, startPoint y: 288, endPoint x: 340, endPoint y: 220, distance: 69.4
click at [340, 220] on quentale-workspace at bounding box center [279, 155] width 559 height 310
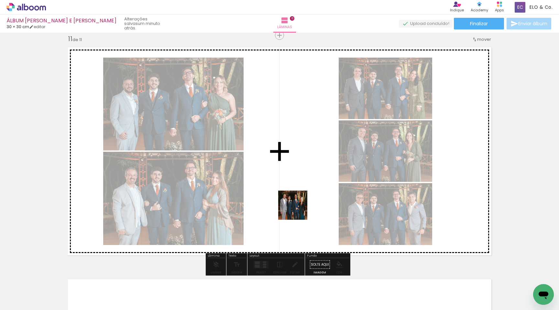
drag, startPoint x: 391, startPoint y: 290, endPoint x: 295, endPoint y: 205, distance: 127.4
click at [295, 205] on quentale-workspace at bounding box center [279, 155] width 559 height 310
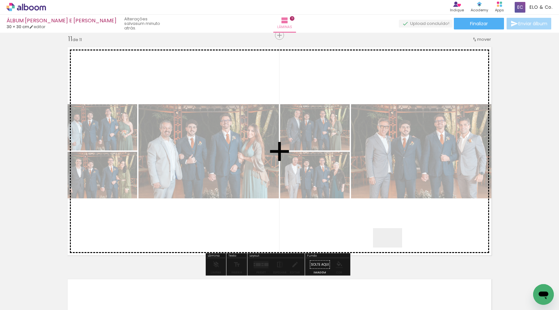
drag, startPoint x: 419, startPoint y: 284, endPoint x: 372, endPoint y: 230, distance: 71.3
click at [372, 230] on quentale-workspace at bounding box center [279, 155] width 559 height 310
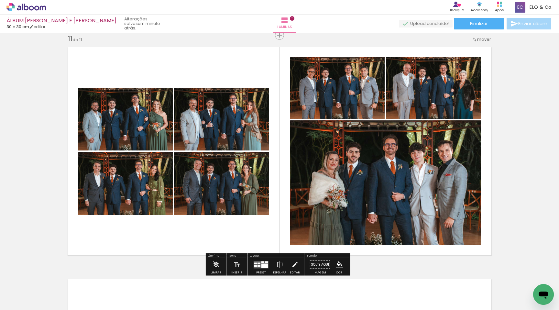
scroll to position [0, 874]
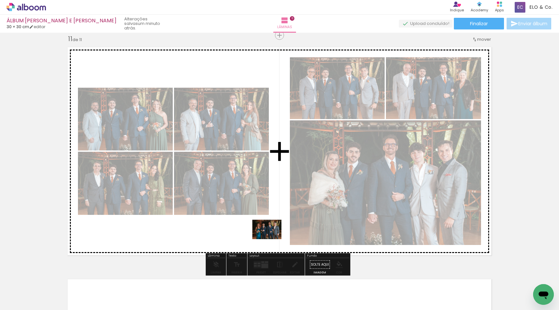
drag, startPoint x: 354, startPoint y: 293, endPoint x: 269, endPoint y: 237, distance: 102.2
click at [269, 237] on quentale-workspace at bounding box center [279, 155] width 559 height 310
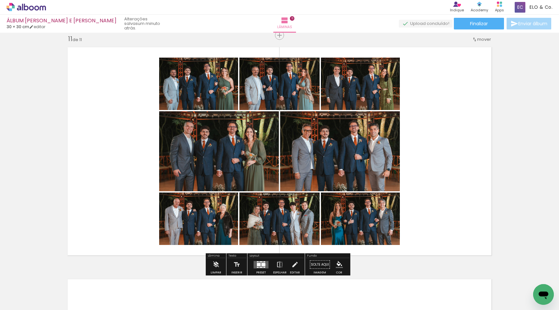
click at [262, 264] on div at bounding box center [263, 264] width 4 height 3
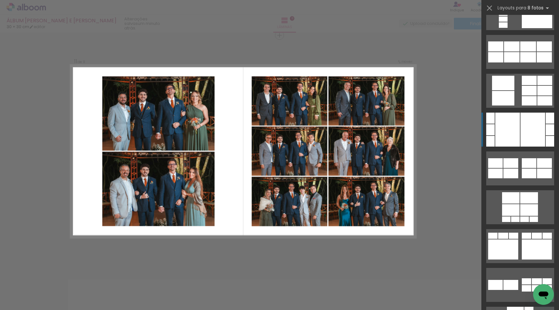
scroll to position [619, 0]
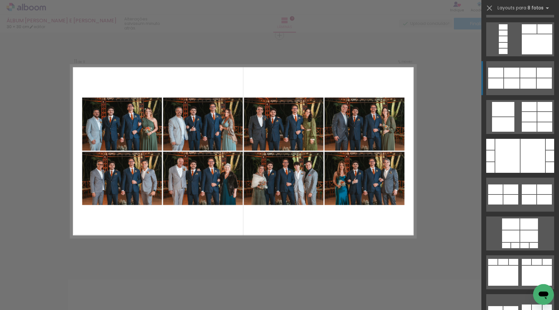
click at [546, 150] on div at bounding box center [550, 155] width 8 height 11
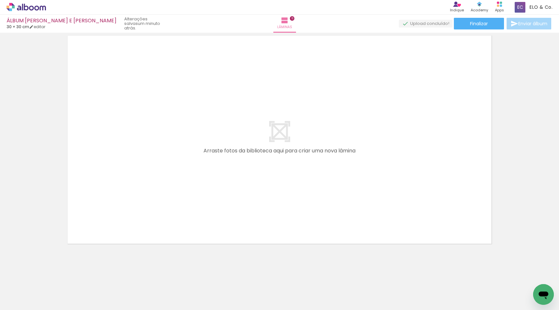
scroll to position [2571, 0]
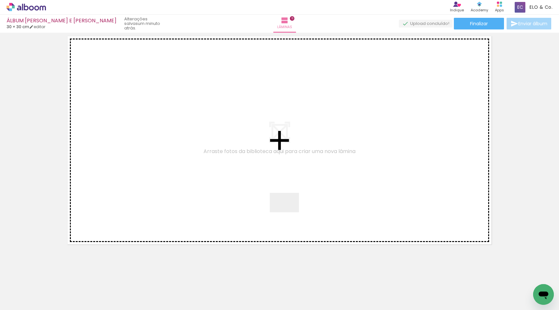
drag, startPoint x: 388, startPoint y: 295, endPoint x: 285, endPoint y: 209, distance: 134.6
click at [285, 209] on quentale-workspace at bounding box center [279, 155] width 559 height 310
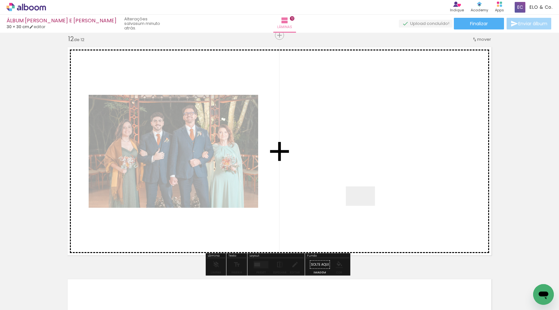
drag, startPoint x: 433, startPoint y: 287, endPoint x: 365, endPoint y: 204, distance: 107.0
click at [365, 204] on quentale-workspace at bounding box center [279, 155] width 559 height 310
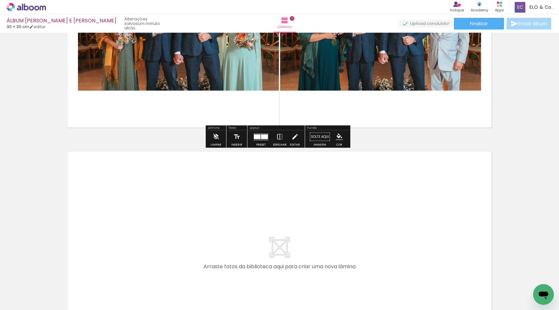
scroll to position [0, 1135]
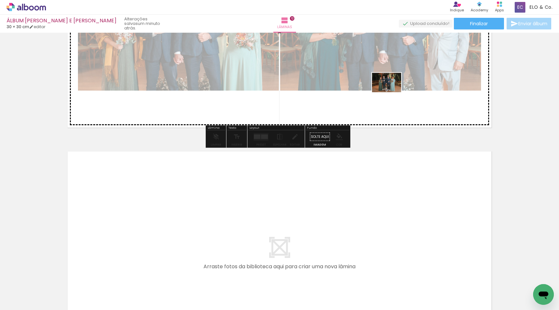
drag, startPoint x: 196, startPoint y: 289, endPoint x: 388, endPoint y: 96, distance: 271.6
click at [388, 96] on quentale-workspace at bounding box center [279, 155] width 559 height 310
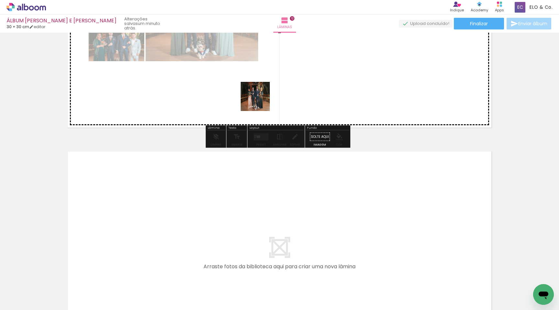
drag, startPoint x: 239, startPoint y: 288, endPoint x: 263, endPoint y: 92, distance: 197.6
click at [263, 92] on quentale-workspace at bounding box center [279, 155] width 559 height 310
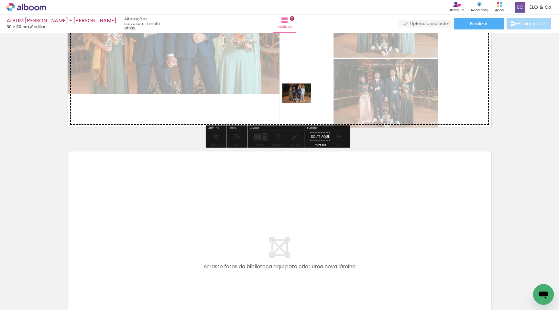
drag, startPoint x: 276, startPoint y: 288, endPoint x: 303, endPoint y: 99, distance: 190.6
click at [303, 99] on quentale-workspace at bounding box center [279, 155] width 559 height 310
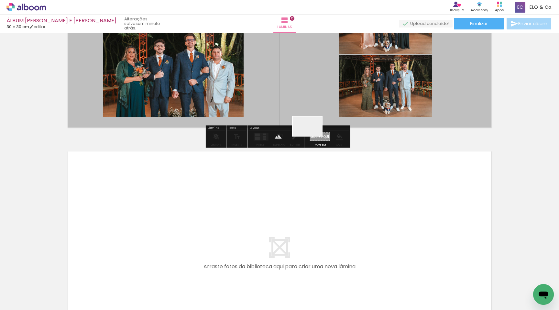
drag, startPoint x: 312, startPoint y: 293, endPoint x: 313, endPoint y: 107, distance: 185.7
click at [312, 107] on quentale-workspace at bounding box center [279, 155] width 559 height 310
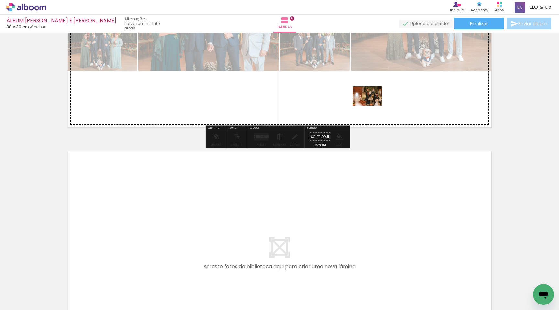
drag, startPoint x: 410, startPoint y: 284, endPoint x: 372, endPoint y: 106, distance: 182.3
click at [372, 106] on quentale-workspace at bounding box center [279, 155] width 559 height 310
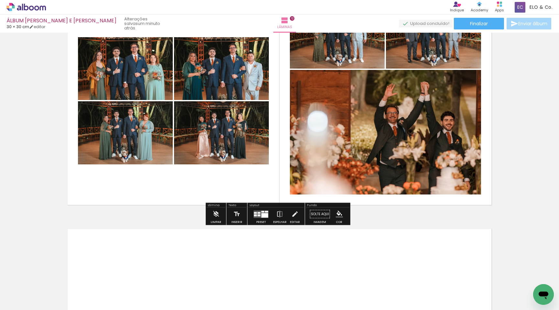
scroll to position [2611, 0]
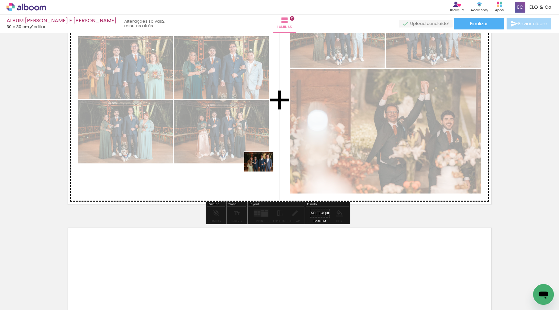
drag, startPoint x: 347, startPoint y: 286, endPoint x: 259, endPoint y: 170, distance: 146.4
click at [259, 170] on quentale-workspace at bounding box center [279, 155] width 559 height 310
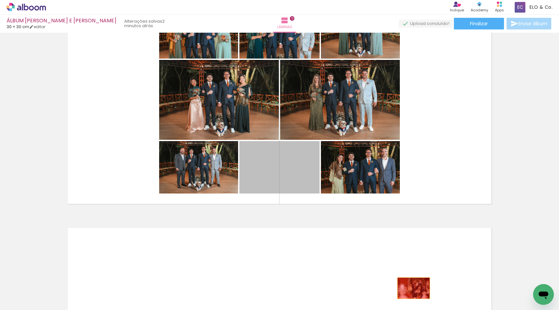
drag, startPoint x: 269, startPoint y: 171, endPoint x: 411, endPoint y: 288, distance: 183.9
click at [411, 288] on quentale-workspace at bounding box center [279, 155] width 559 height 310
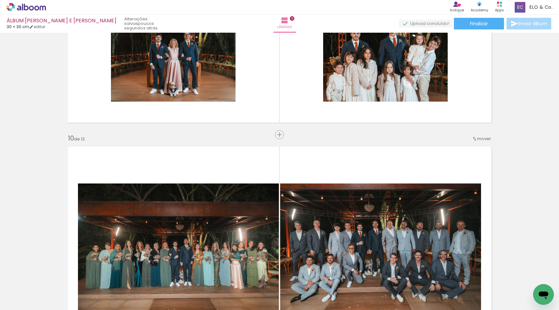
scroll to position [1841, 0]
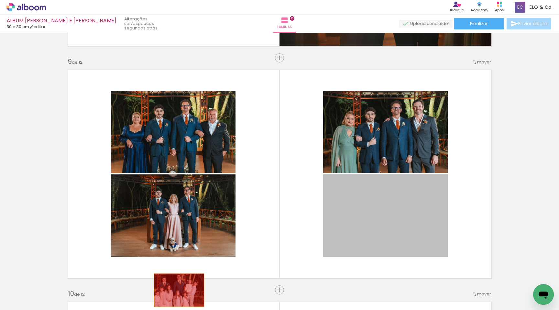
drag, startPoint x: 387, startPoint y: 219, endPoint x: 178, endPoint y: 290, distance: 220.7
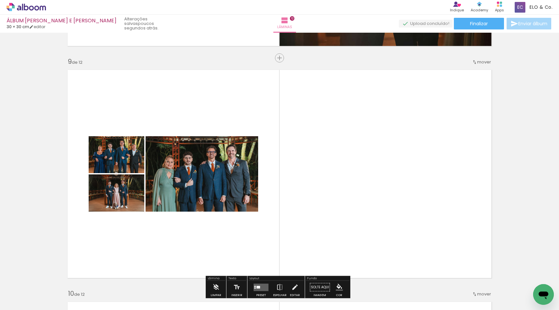
click at [337, 124] on quentale-layouter at bounding box center [280, 174] width 432 height 216
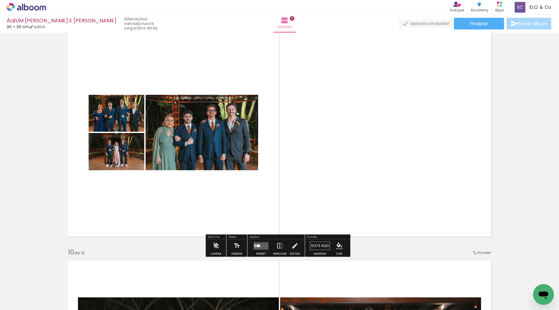
scroll to position [1895, 0]
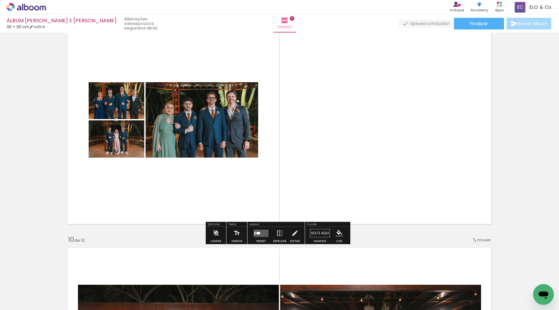
click at [259, 232] on quentale-layouter at bounding box center [261, 232] width 15 height 7
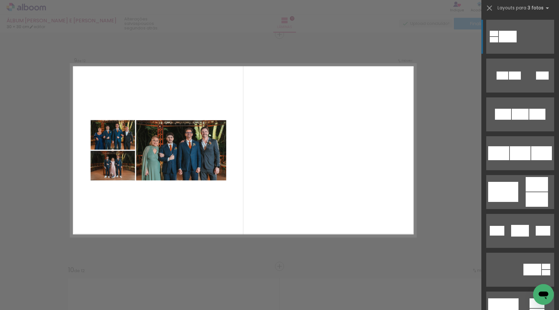
scroll to position [1864, 0]
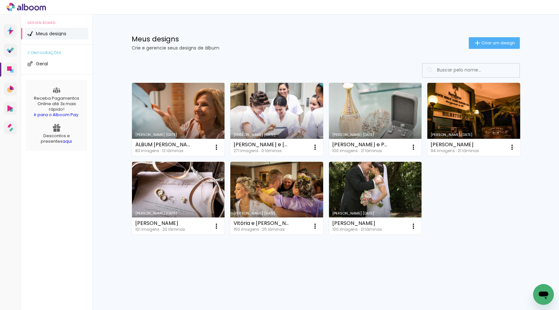
click at [168, 120] on link "[PERSON_NAME] [DATE]" at bounding box center [178, 119] width 93 height 73
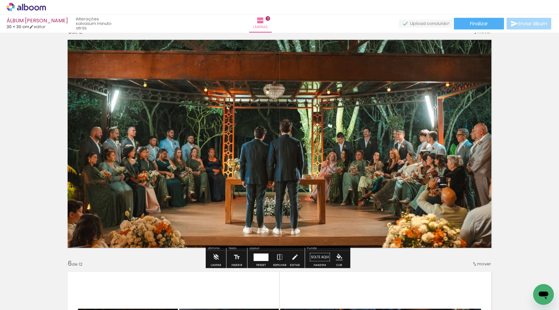
scroll to position [948, 0]
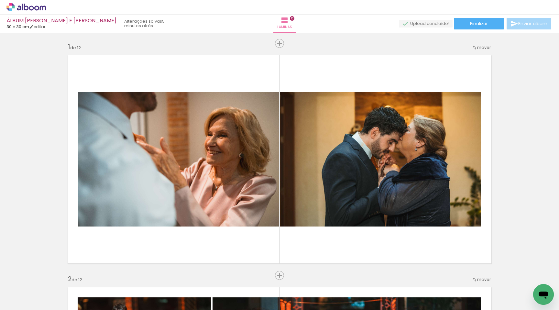
scroll to position [0, 567]
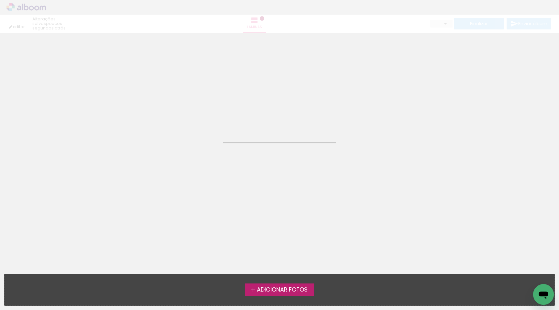
type input "JPG"
type input "Alta, 300 DPI"
